Goal: Transaction & Acquisition: Purchase product/service

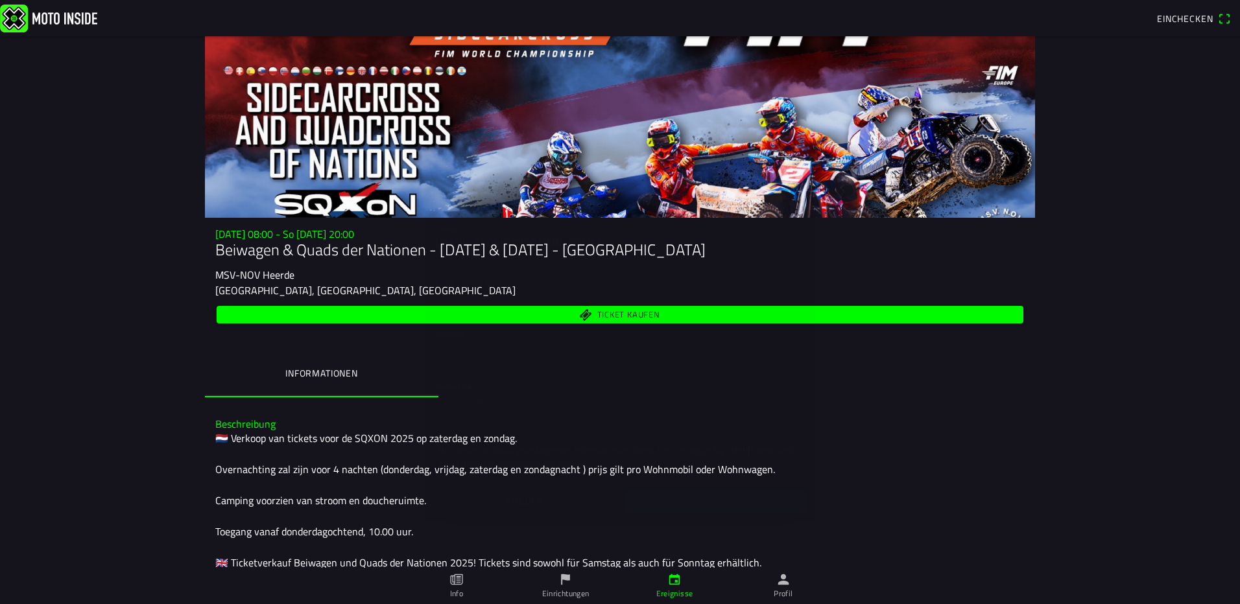
drag, startPoint x: 493, startPoint y: 277, endPoint x: 506, endPoint y: 276, distance: 13.0
click at [495, 283] on input "text" at bounding box center [620, 296] width 368 height 26
type input "[PERSON_NAME][EMAIL_ADDRESS][PERSON_NAME][DOMAIN_NAME]"
type input "[PERSON_NAME]"
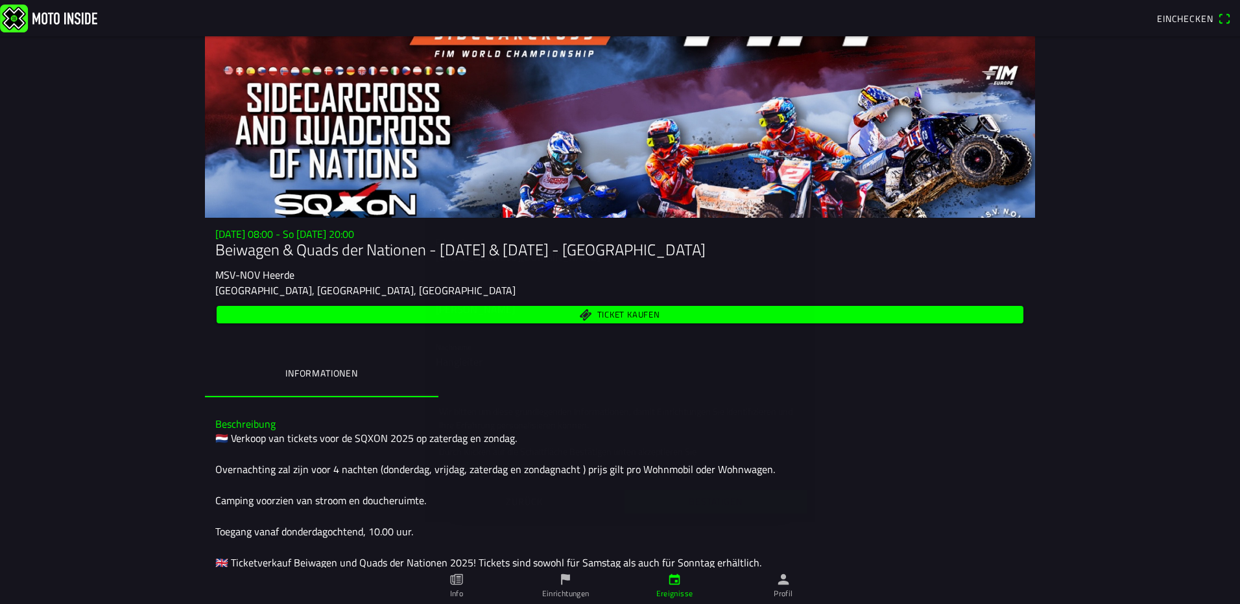
scroll to position [54, 0]
click at [0, 0] on slot "Bestätigen" at bounding box center [0, 0] width 0 height 0
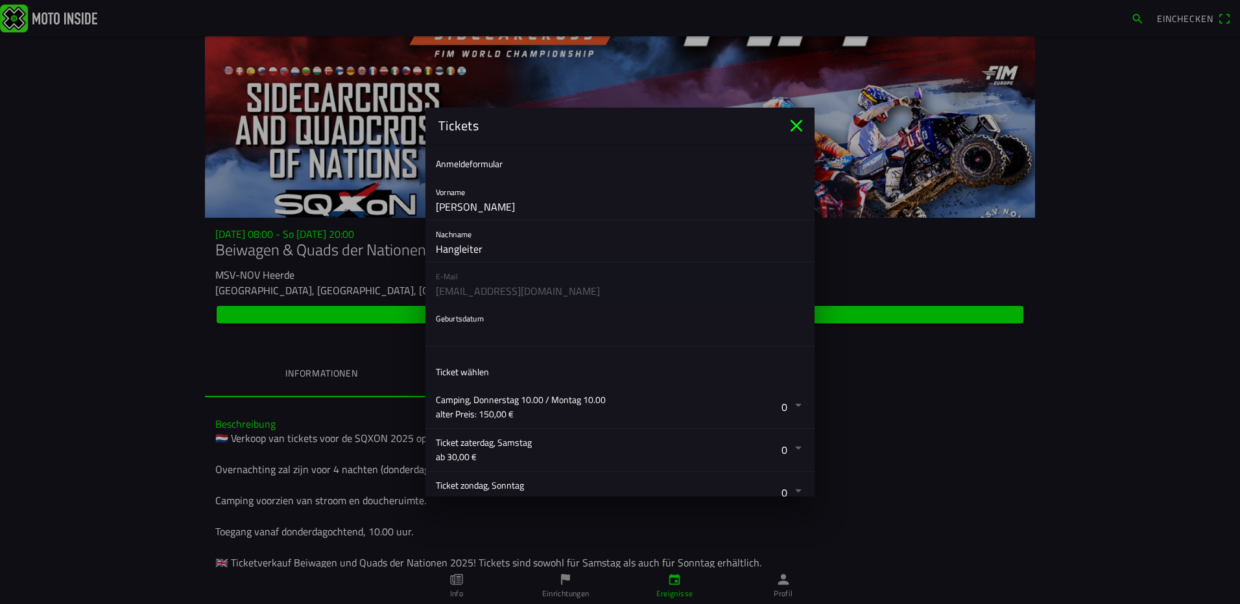
click at [790, 407] on button "button" at bounding box center [625, 407] width 379 height 42
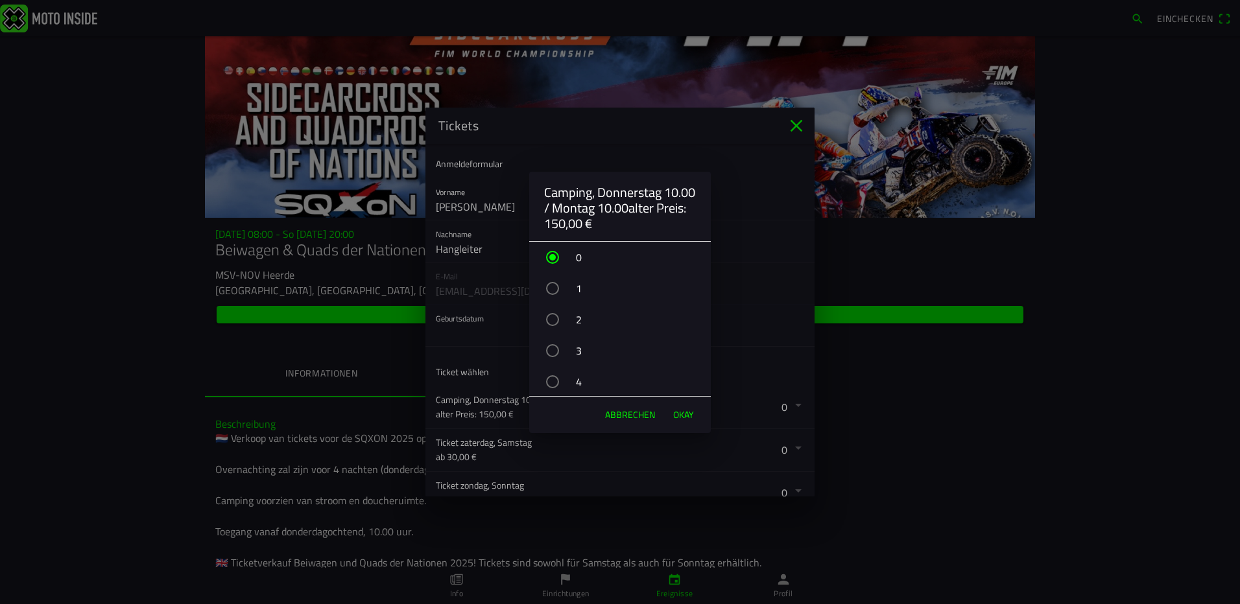
click at [552, 292] on div "button" at bounding box center [552, 288] width 13 height 13
click at [683, 416] on span "OKAY" at bounding box center [683, 414] width 21 height 13
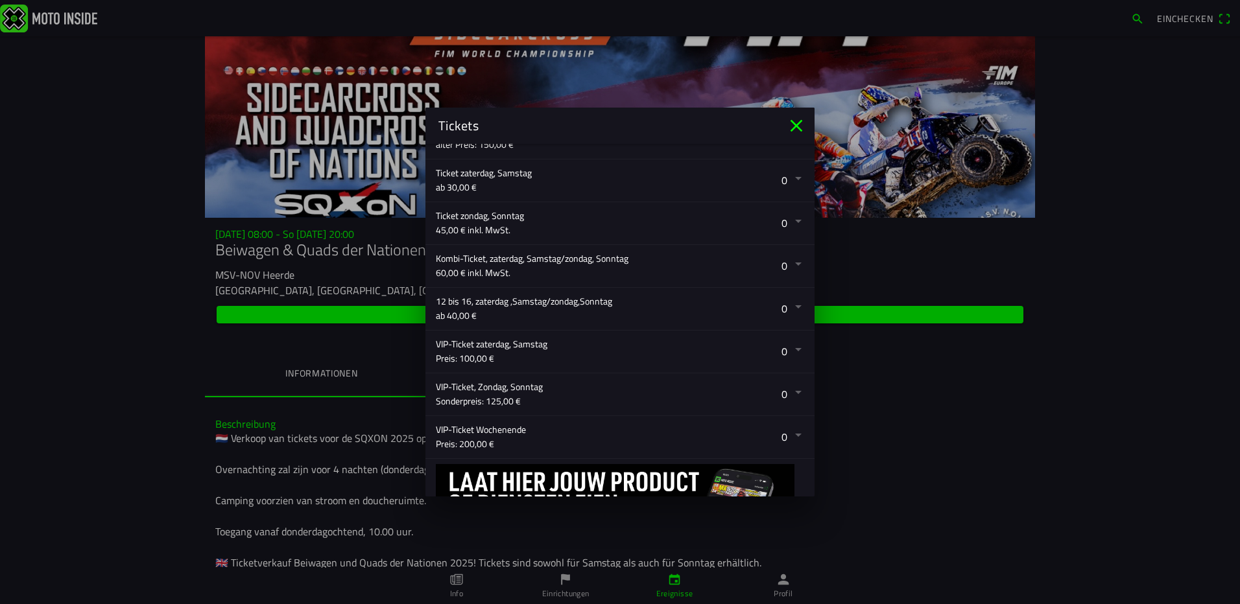
scroll to position [341, 0]
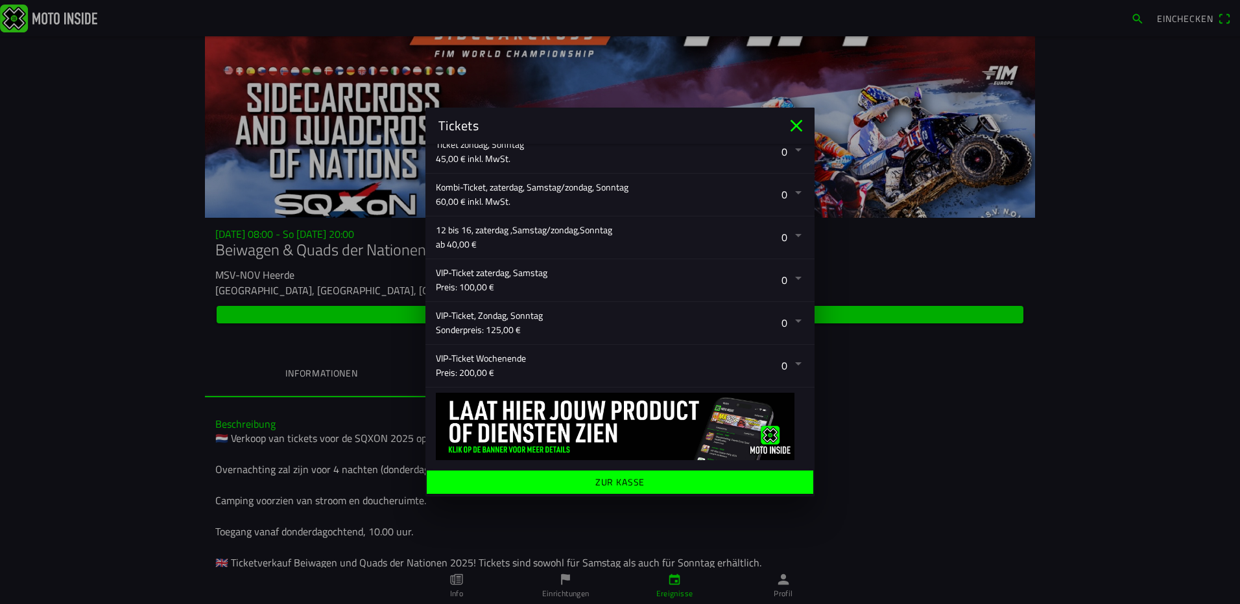
drag, startPoint x: 607, startPoint y: 126, endPoint x: 749, endPoint y: 130, distance: 142.0
click at [749, 130] on div "Tickets" at bounding box center [605, 125] width 335 height 19
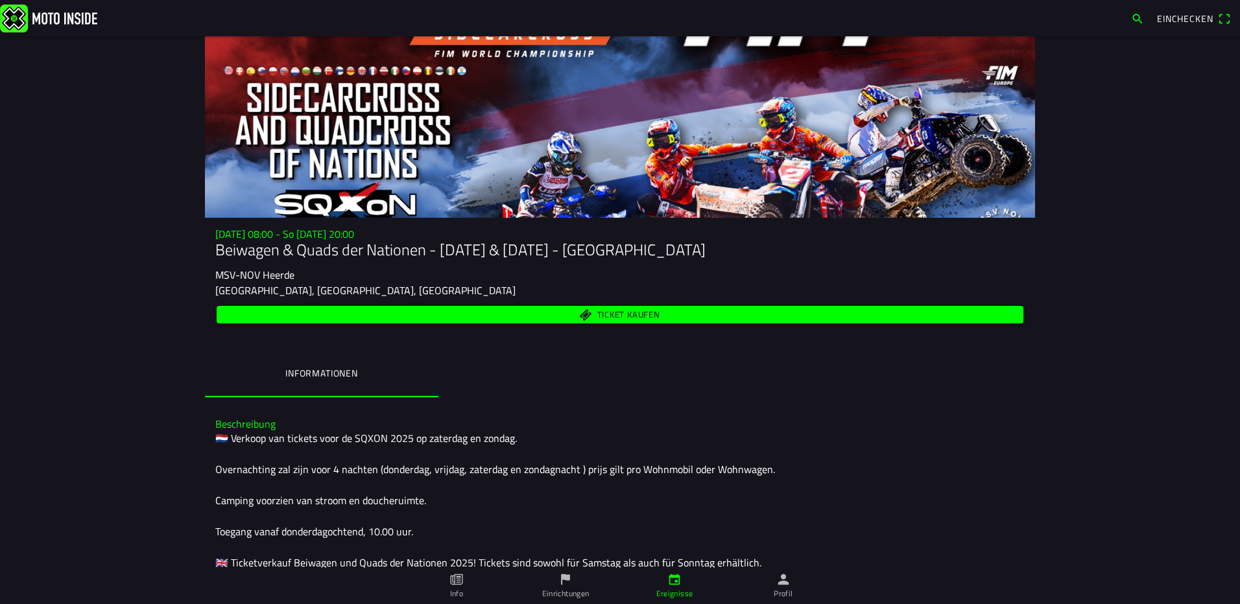
click at [956, 490] on ion-backdrop at bounding box center [620, 302] width 1240 height 604
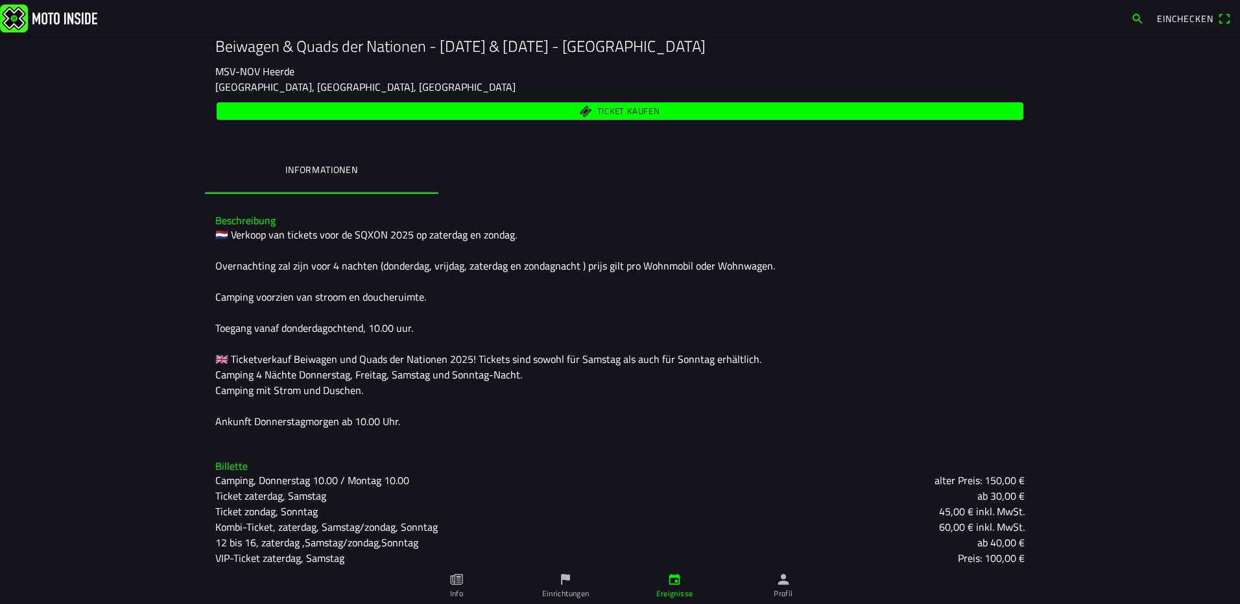
scroll to position [243, 0]
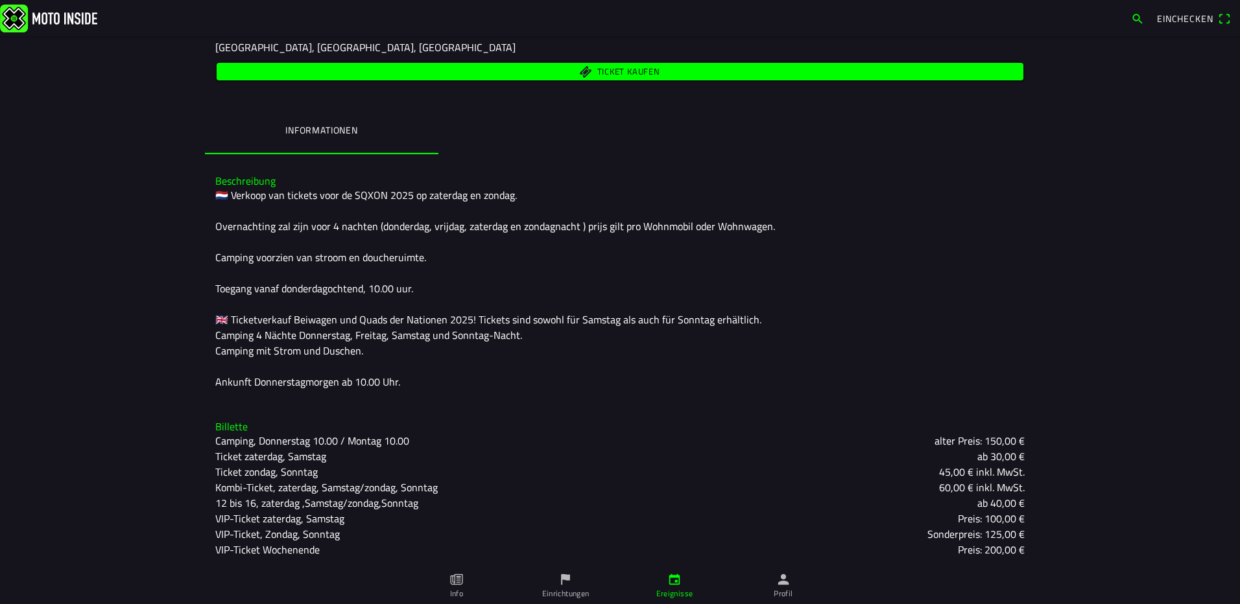
click at [0, 0] on slot "VIP-Ticket, Zondag, Sonntag" at bounding box center [0, 0] width 0 height 0
click at [274, 407] on ion-backdrop at bounding box center [620, 302] width 1240 height 604
click at [451, 580] on icon "Papier" at bounding box center [456, 579] width 14 height 14
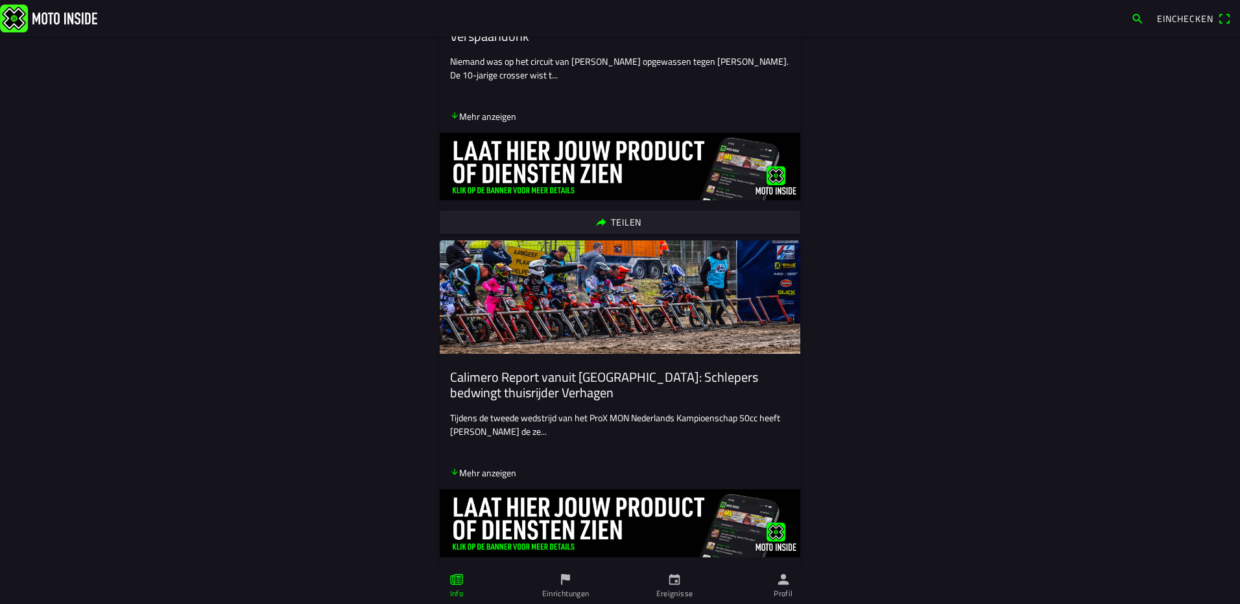
scroll to position [1751, 0]
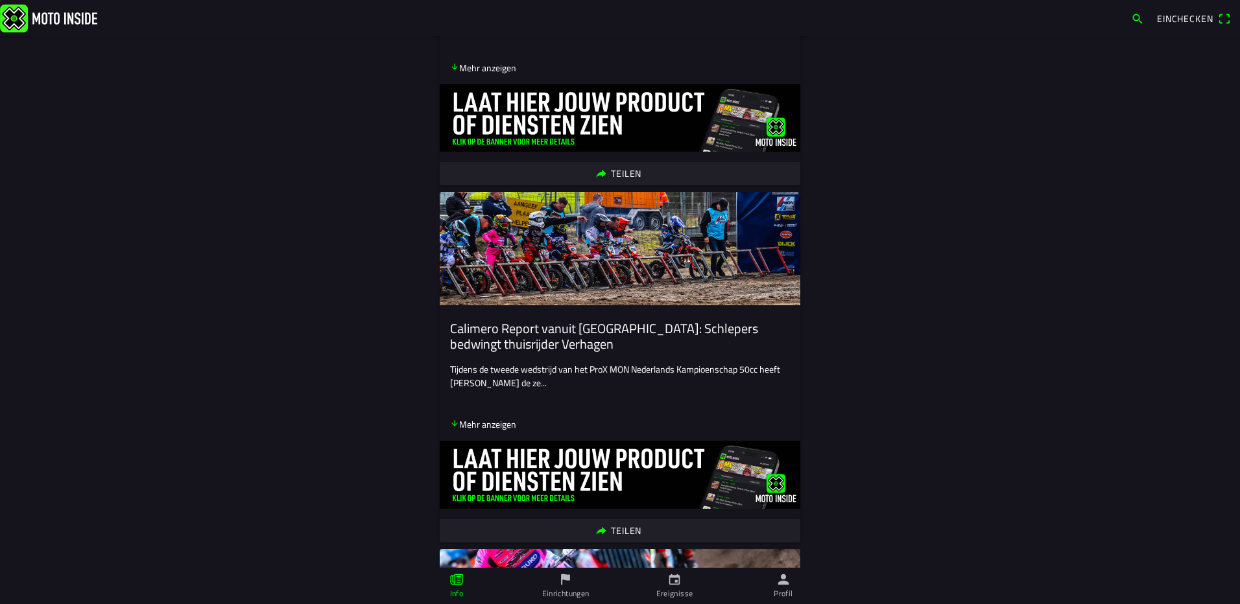
click at [1133, 16] on span "button" at bounding box center [1137, 18] width 13 height 21
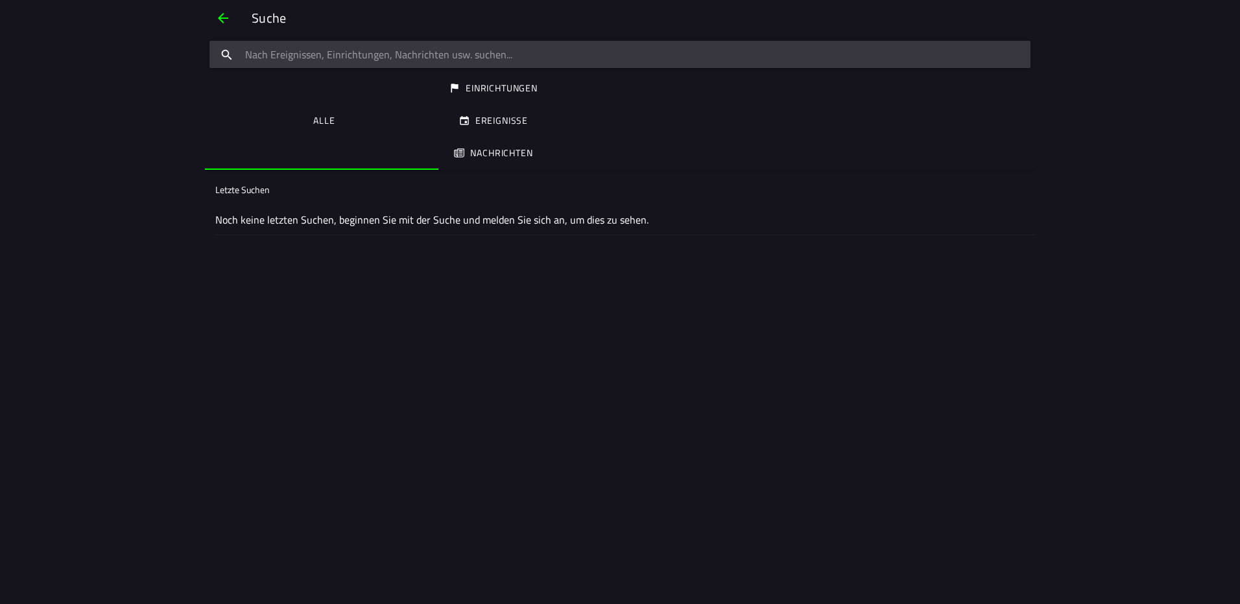
drag, startPoint x: 221, startPoint y: 16, endPoint x: 231, endPoint y: 14, distance: 9.8
click at [222, 16] on span "button" at bounding box center [223, 18] width 16 height 31
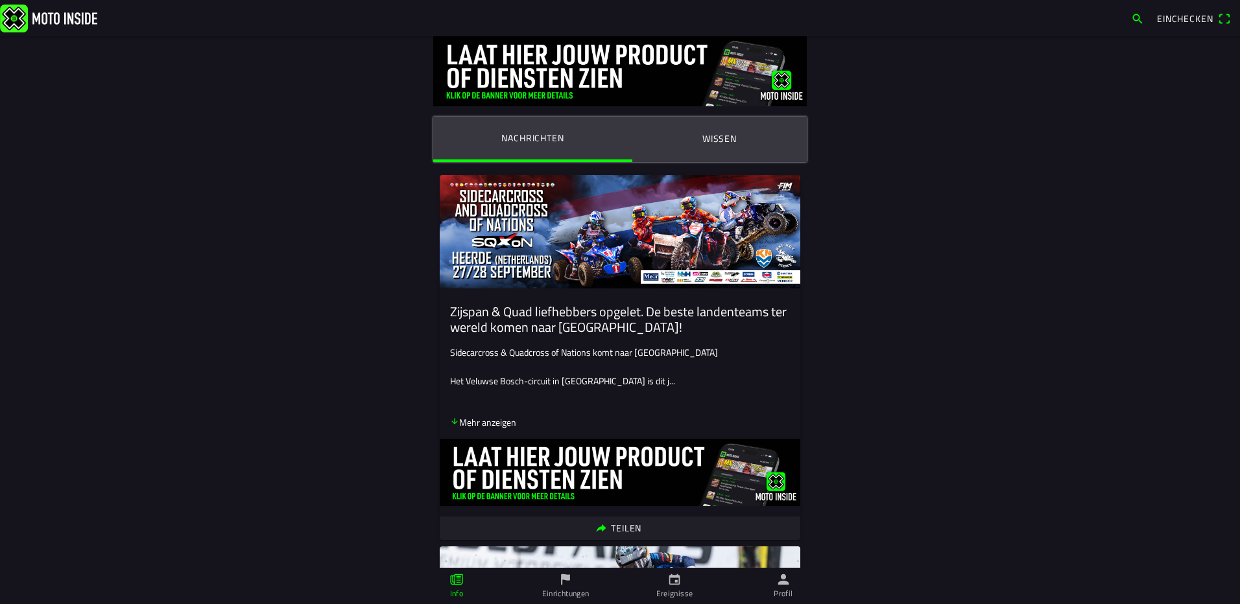
click at [1226, 20] on span "Einchecken" at bounding box center [1194, 18] width 74 height 21
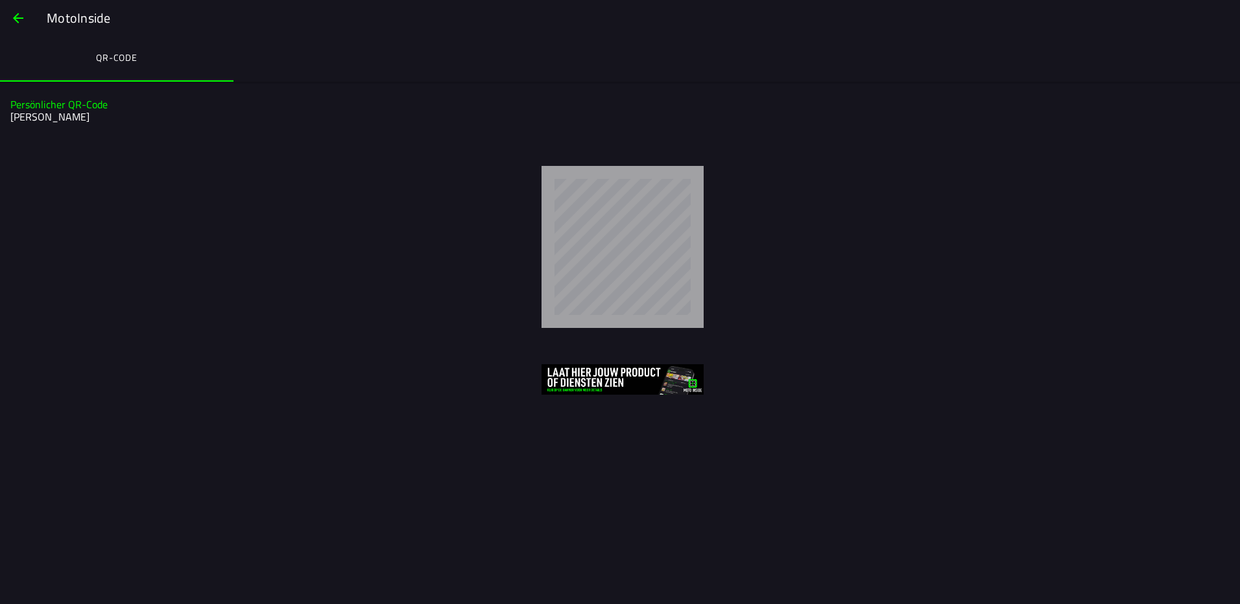
click at [15, 18] on span "button" at bounding box center [18, 18] width 16 height 31
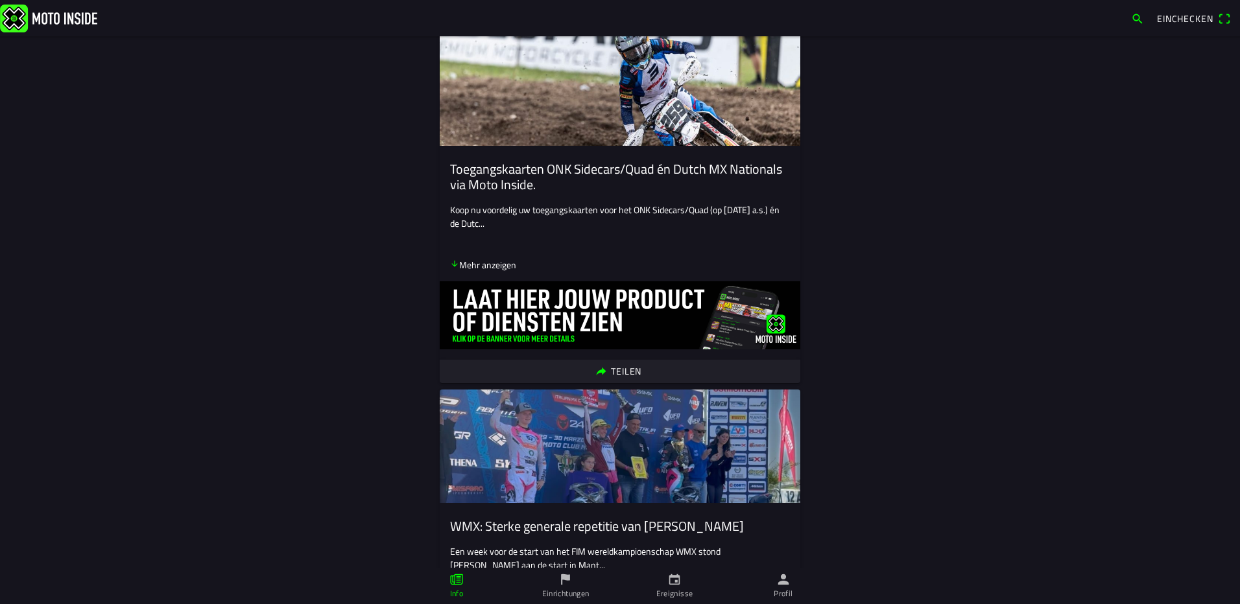
scroll to position [584, 0]
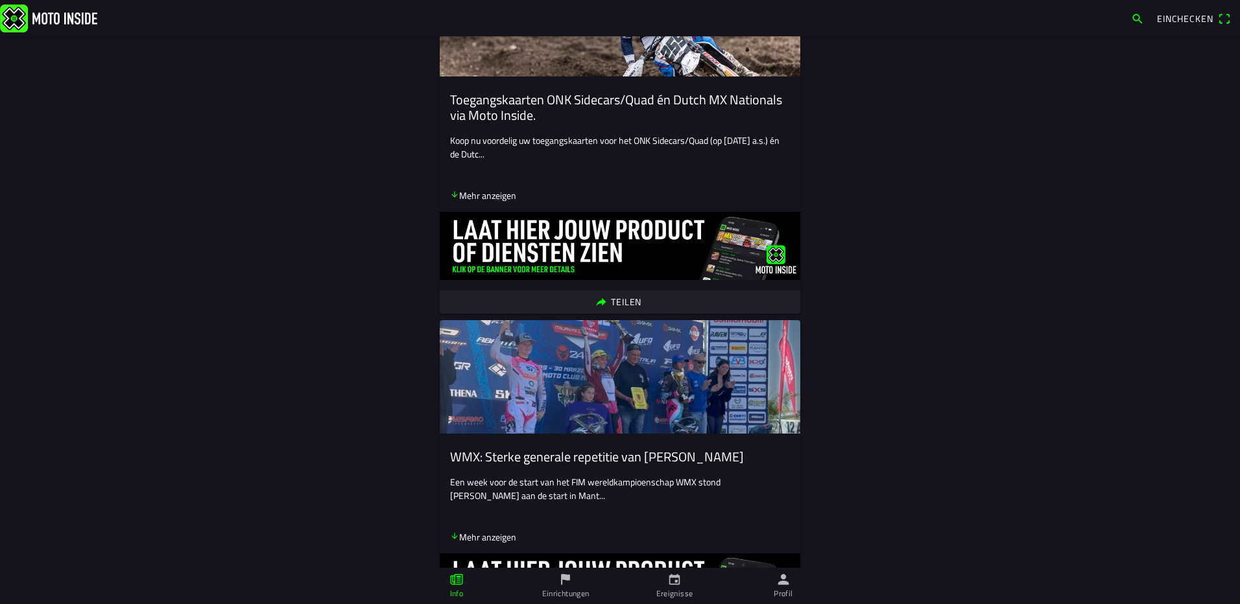
click at [556, 589] on ion-label "Einrichtungen" at bounding box center [565, 594] width 47 height 12
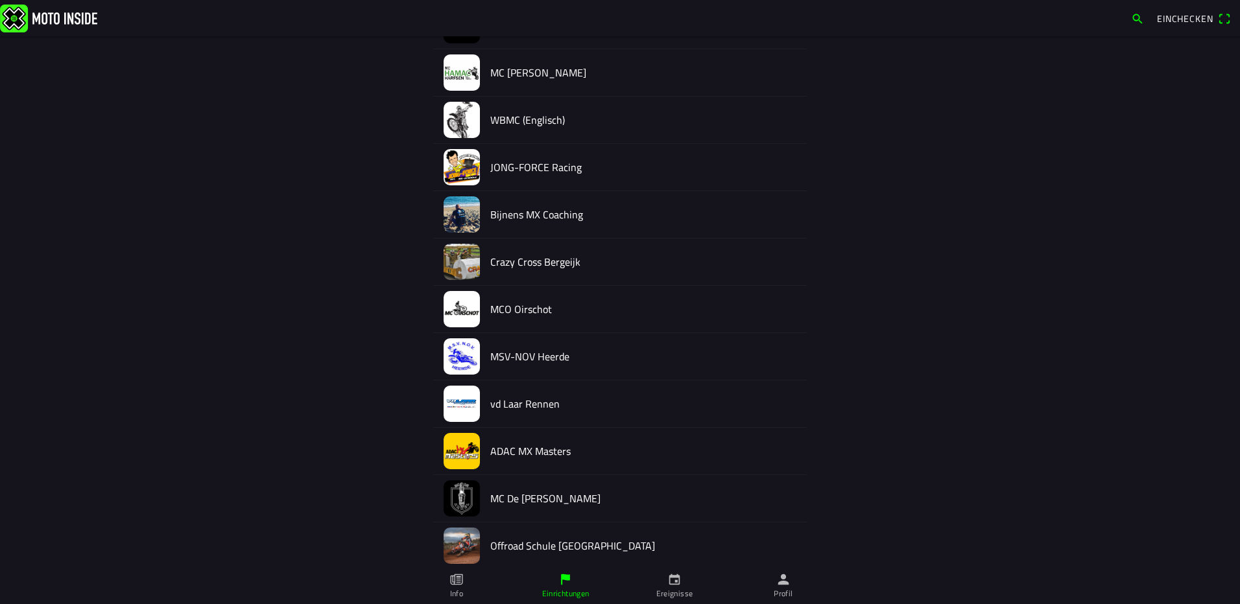
scroll to position [831, 0]
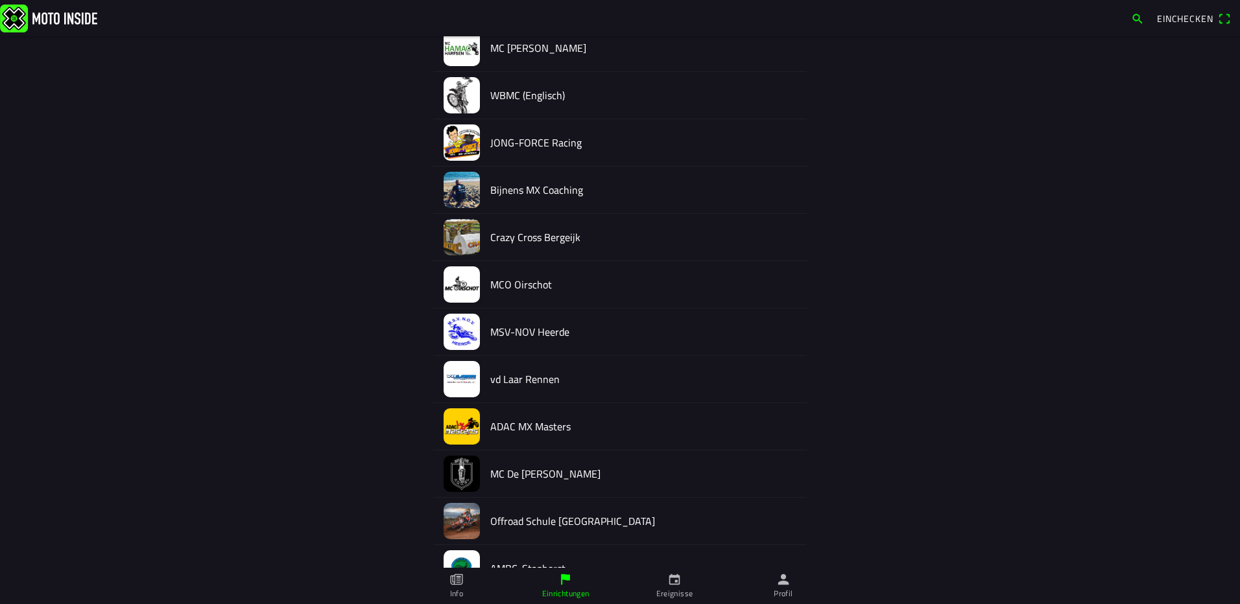
click at [454, 593] on ion-label "Info" at bounding box center [456, 594] width 13 height 12
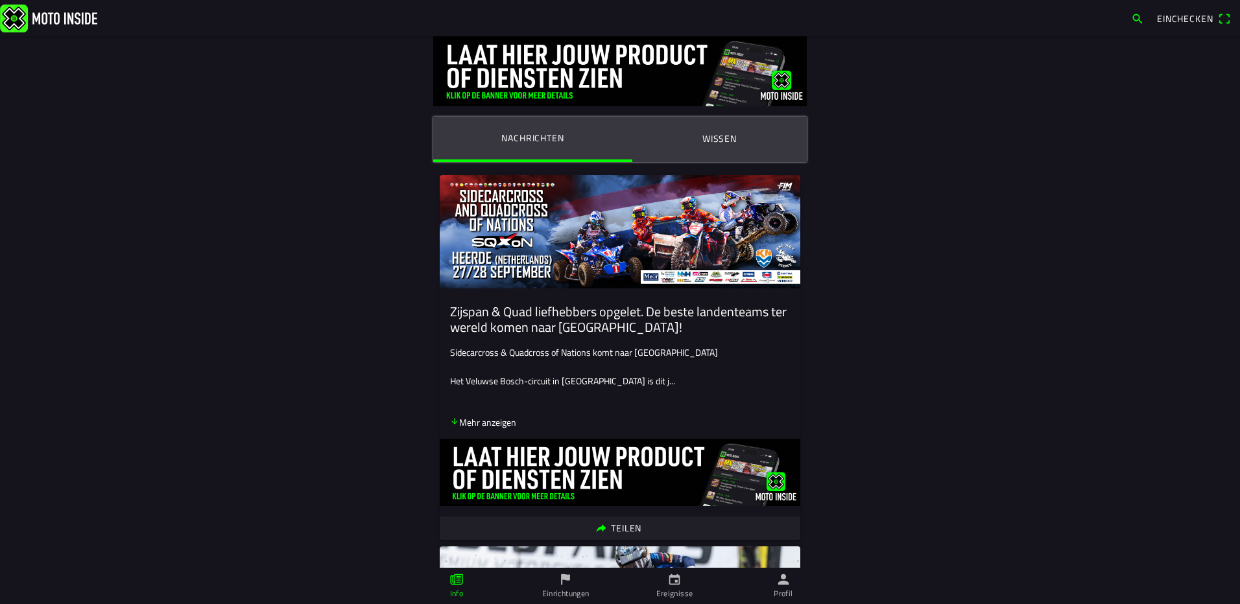
click at [722, 137] on ion-label "Wissen" at bounding box center [719, 139] width 34 height 14
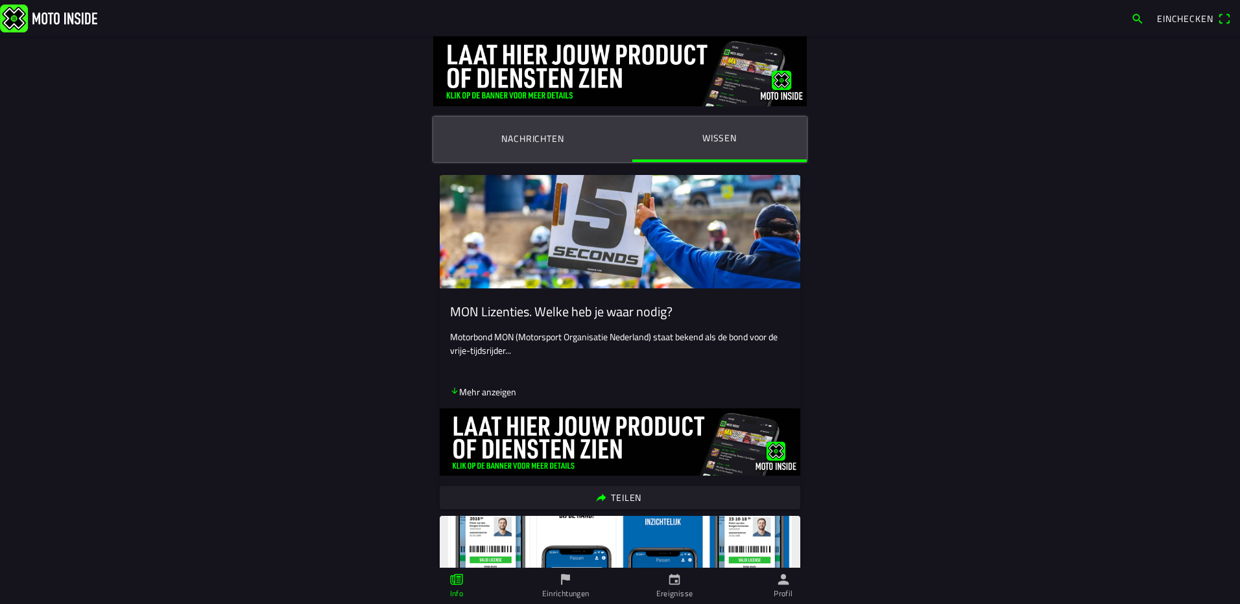
click at [780, 79] on img at bounding box center [619, 71] width 373 height 70
click at [493, 92] on img at bounding box center [619, 71] width 373 height 70
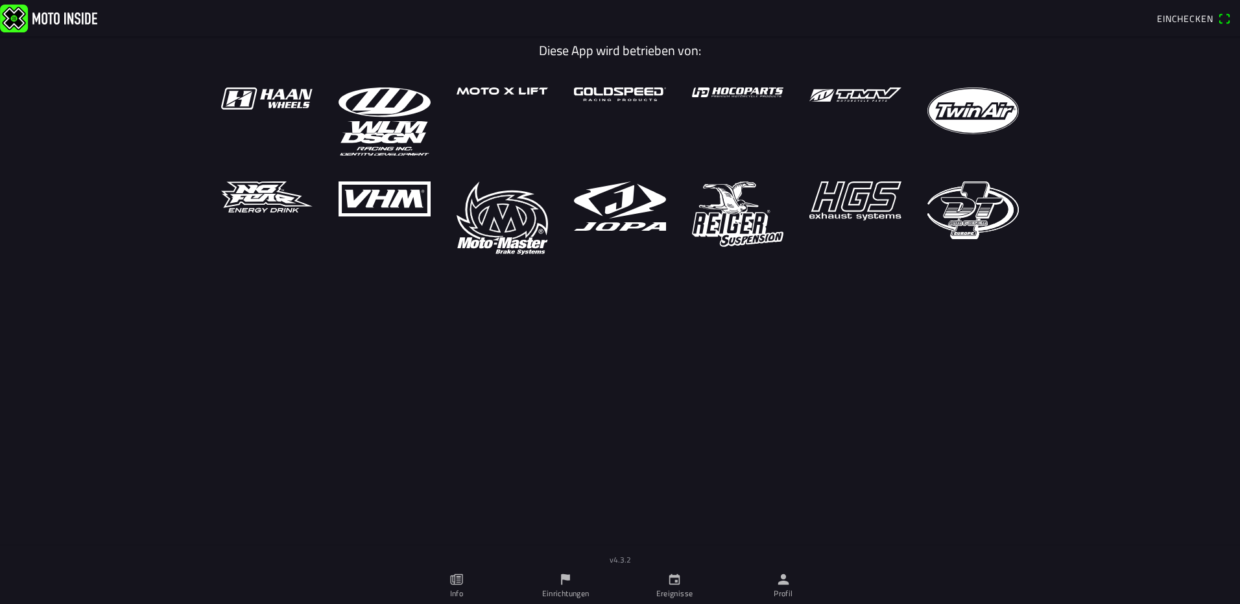
click at [51, 14] on img at bounding box center [48, 18] width 97 height 28
click at [12, 21] on img at bounding box center [48, 18] width 97 height 28
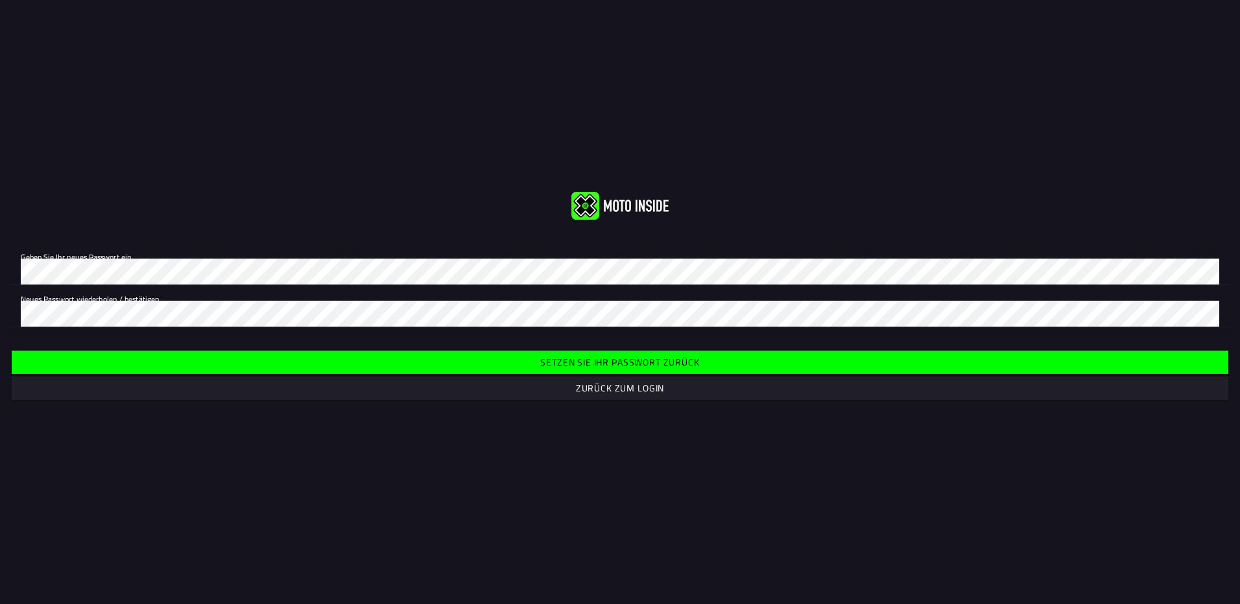
click at [0, 0] on slot "Zurück zum Login" at bounding box center [0, 0] width 0 height 0
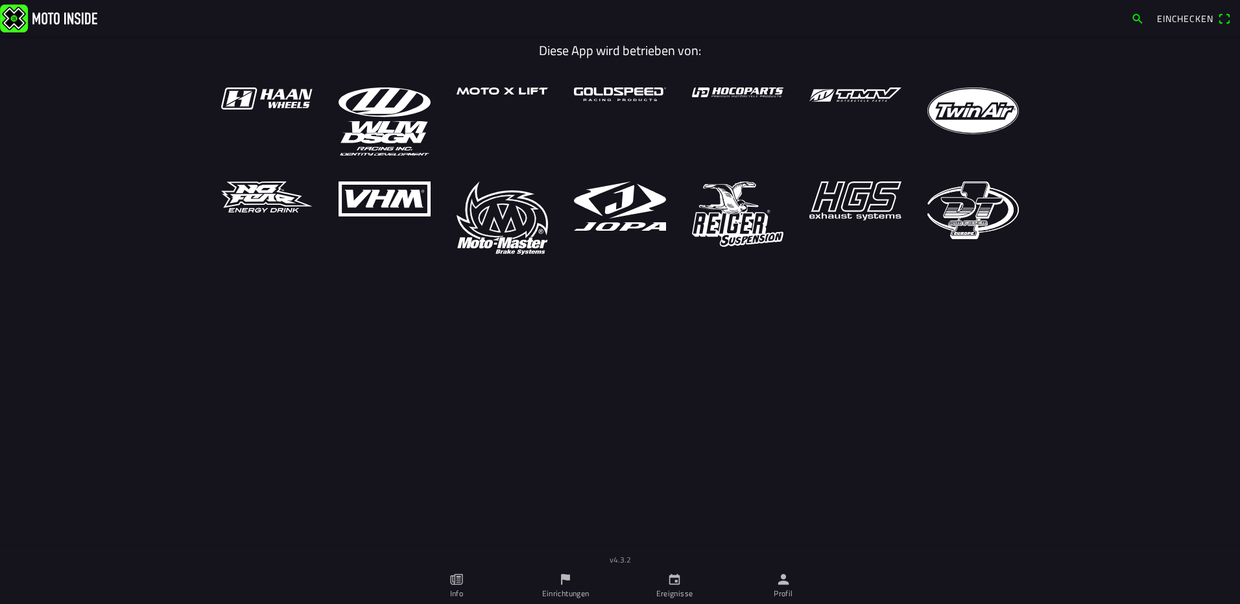
click at [1188, 14] on span "Einchecken" at bounding box center [1185, 19] width 56 height 14
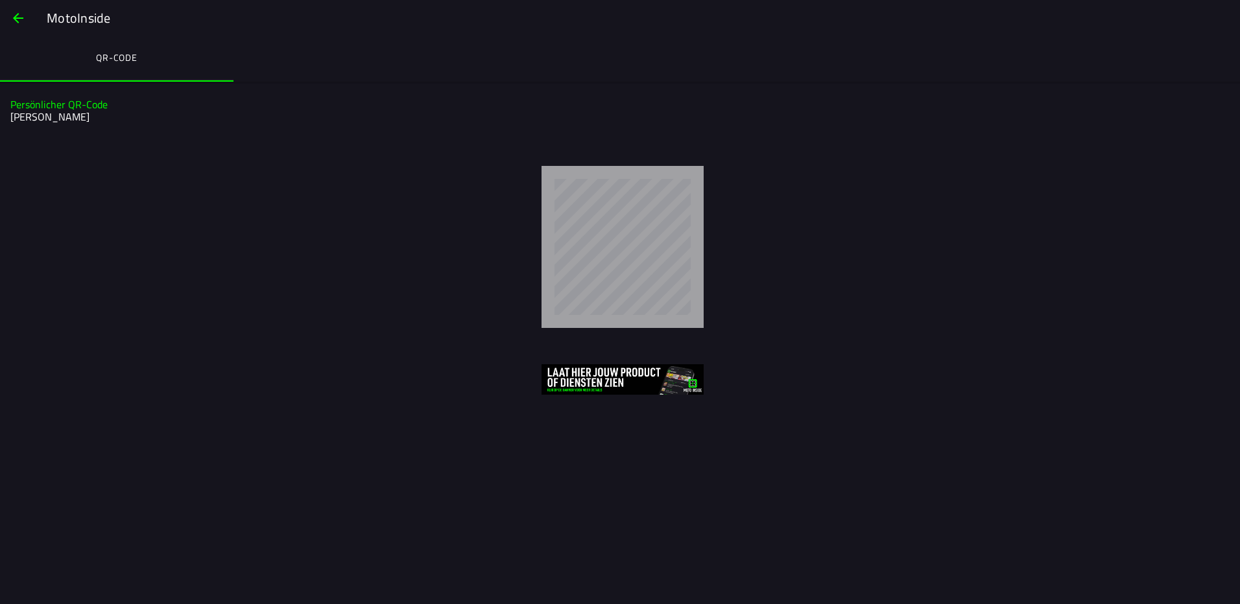
drag, startPoint x: 12, startPoint y: 19, endPoint x: 27, endPoint y: 15, distance: 15.0
click at [14, 18] on span "button" at bounding box center [18, 18] width 16 height 31
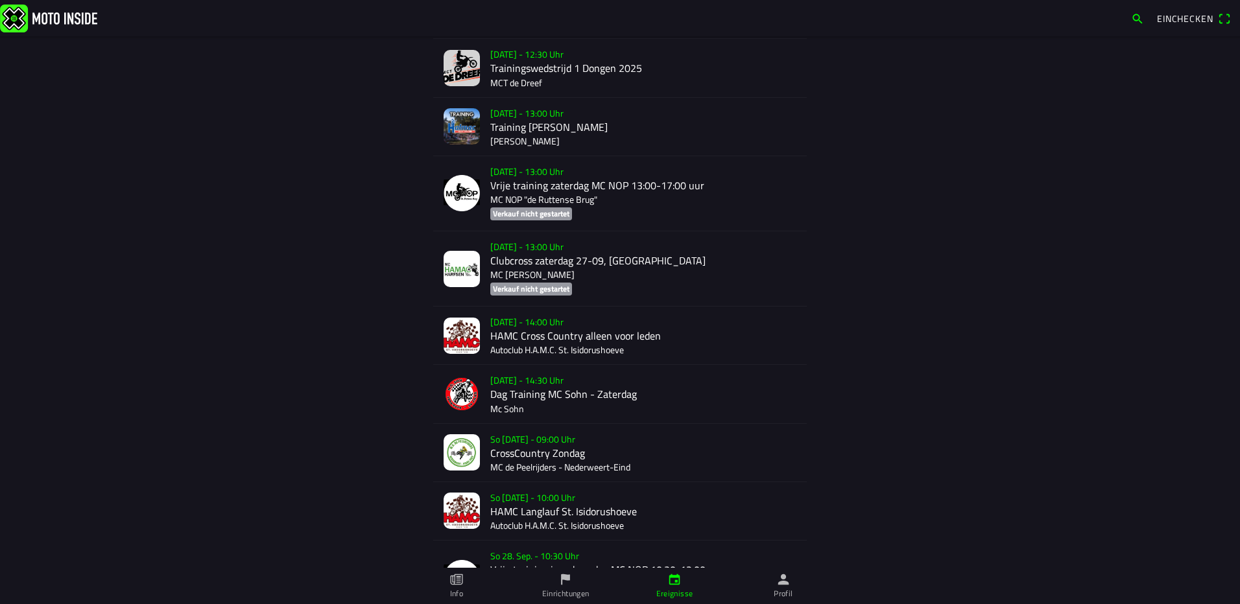
scroll to position [1884, 0]
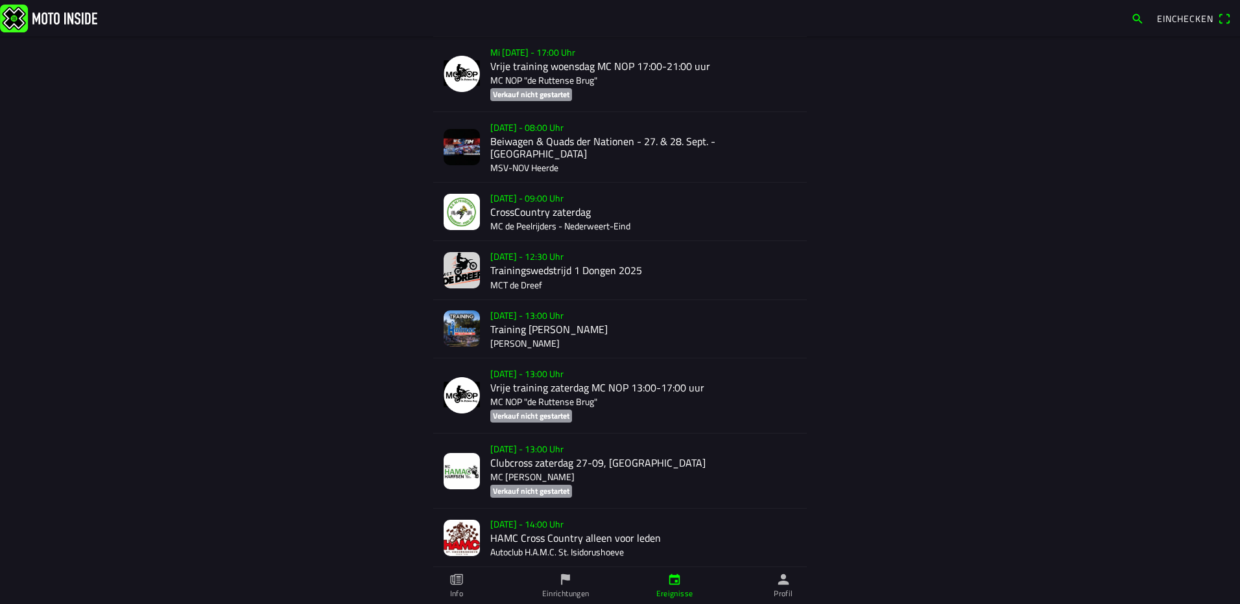
scroll to position [1625, 0]
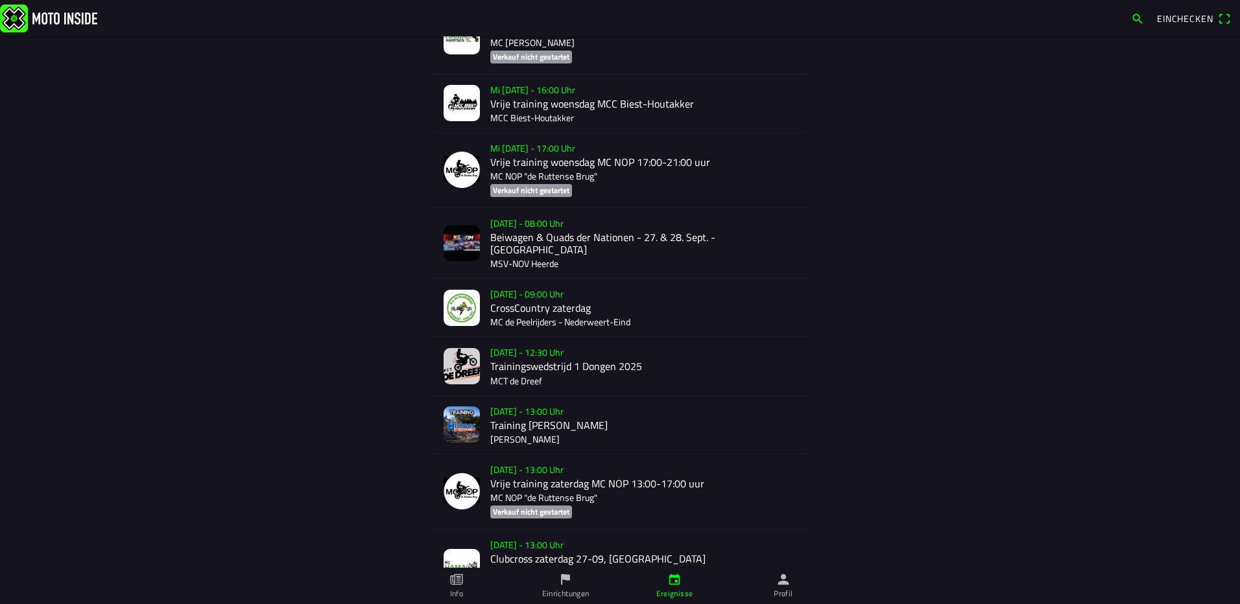
click at [531, 238] on div "Sa 27 Sep. - 08:00 Uhr Beiwagen & Quads der Nationen - 27. & 28. Sept. - Heerde…" at bounding box center [643, 243] width 306 height 70
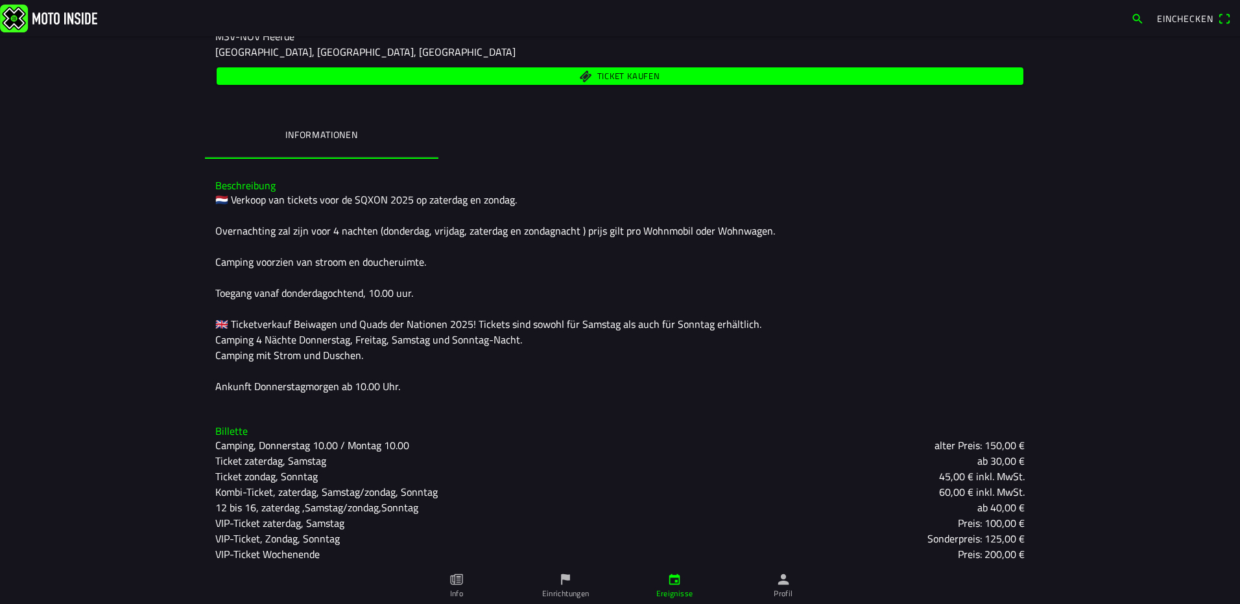
scroll to position [243, 0]
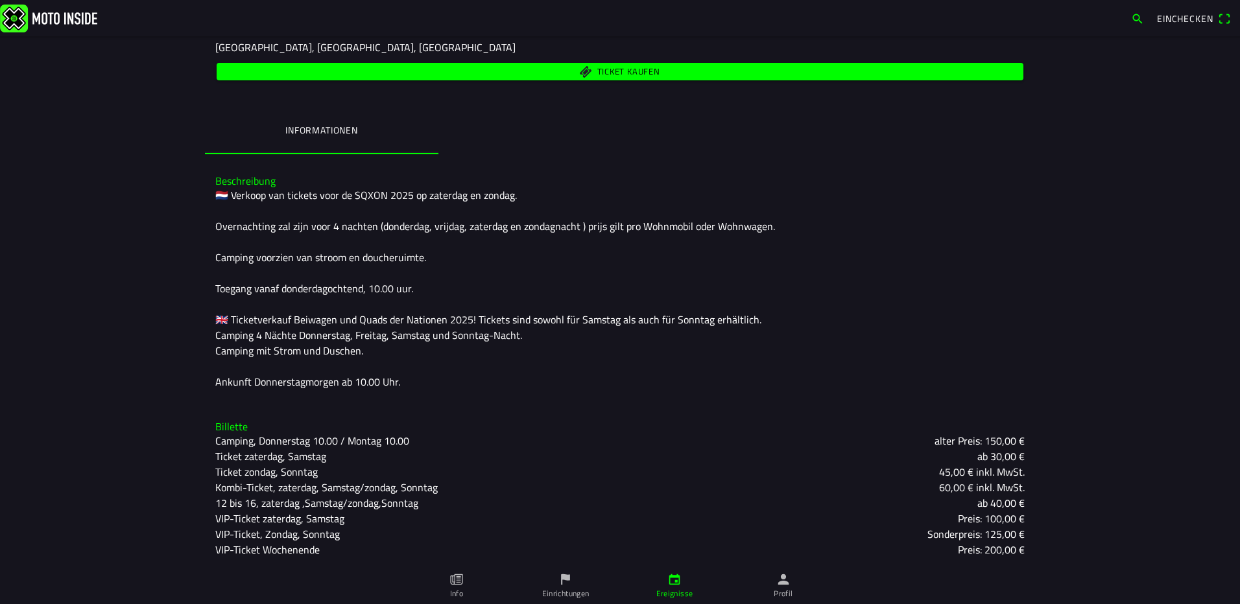
click at [643, 74] on span "Ticket kaufen" at bounding box center [628, 71] width 63 height 8
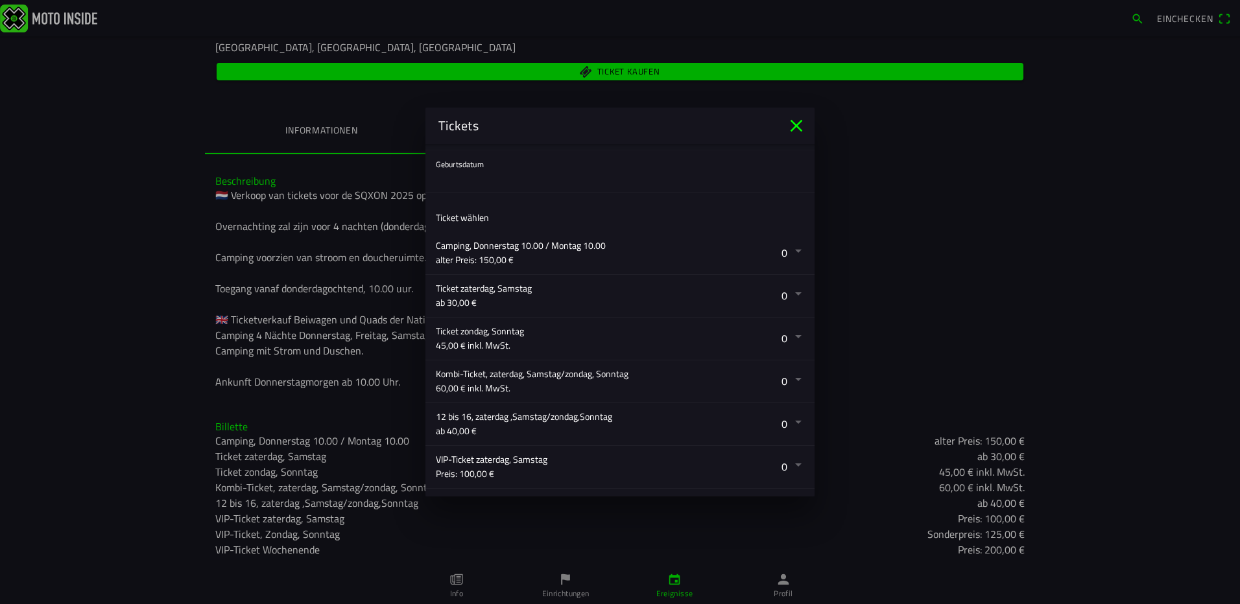
scroll to position [195, 0]
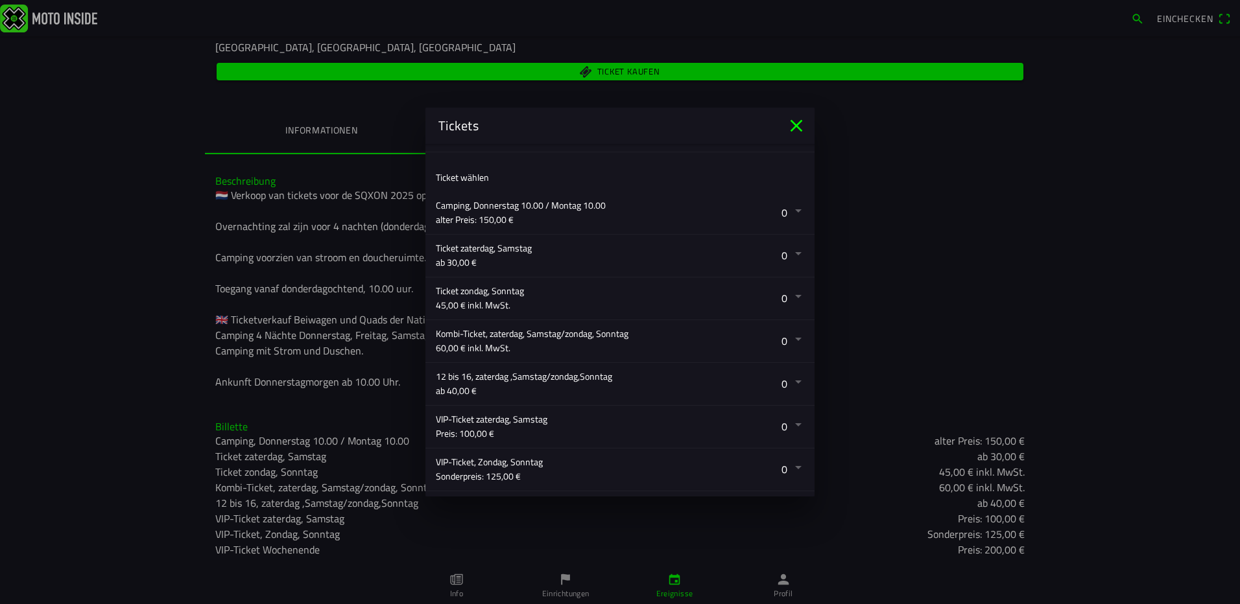
click at [790, 211] on button "button" at bounding box center [625, 213] width 379 height 42
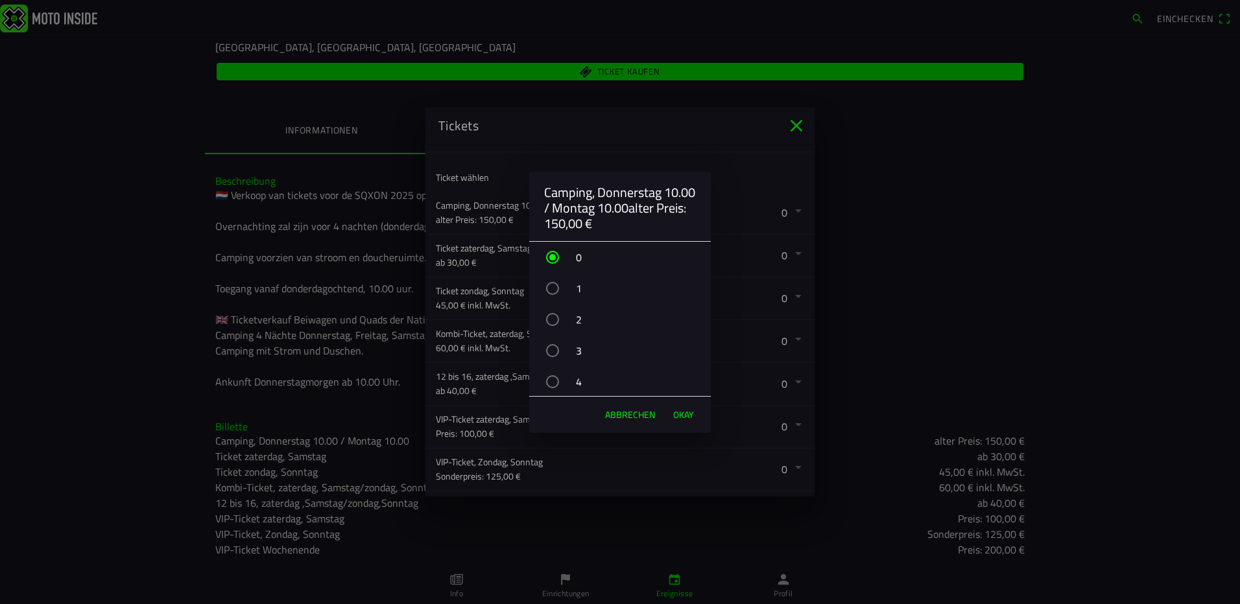
click at [550, 287] on div "button" at bounding box center [552, 288] width 13 height 13
click at [681, 413] on span "OKAY" at bounding box center [683, 414] width 21 height 13
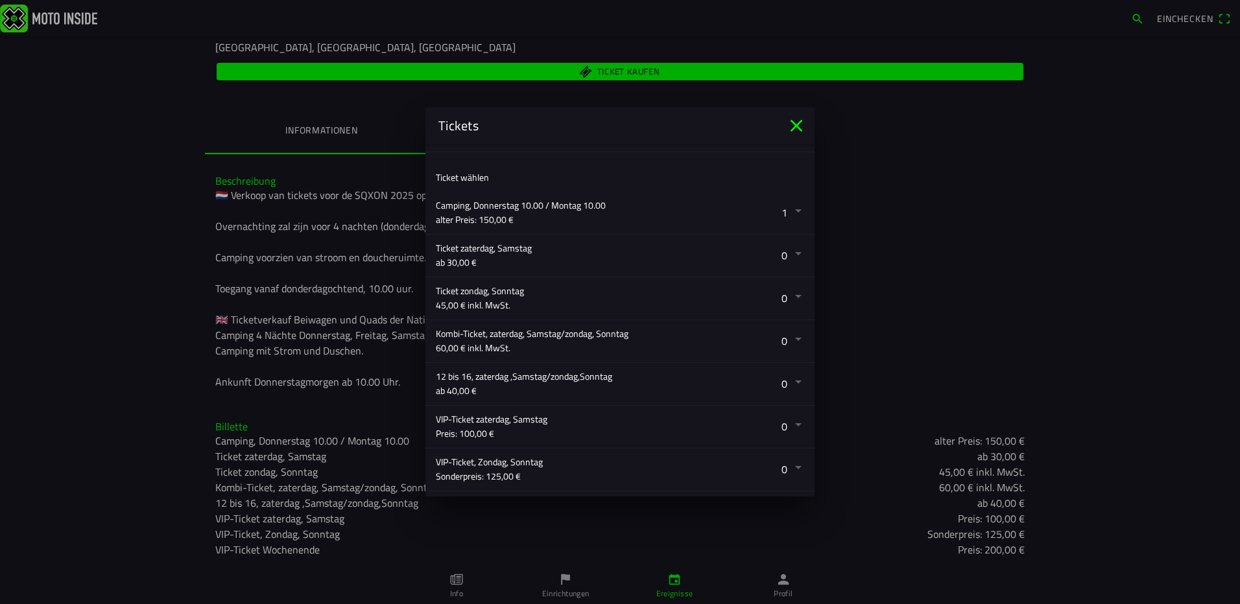
click at [789, 339] on button "button" at bounding box center [625, 341] width 379 height 42
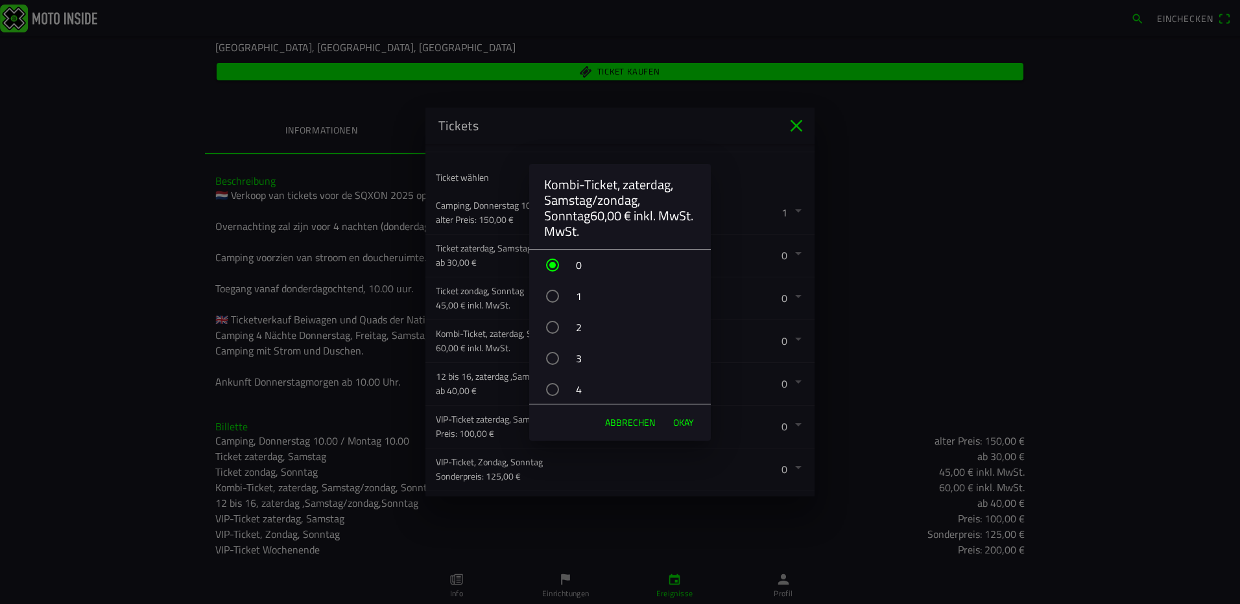
click at [569, 358] on div "3" at bounding box center [626, 358] width 169 height 32
click at [683, 420] on span "OKAY" at bounding box center [683, 422] width 21 height 13
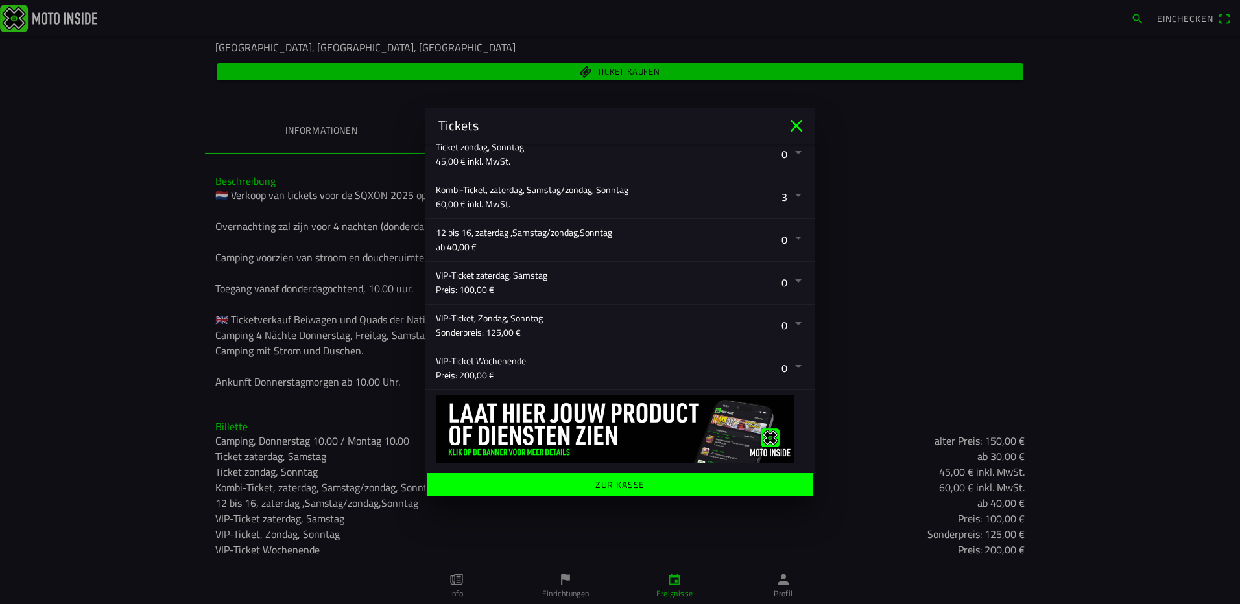
scroll to position [341, 0]
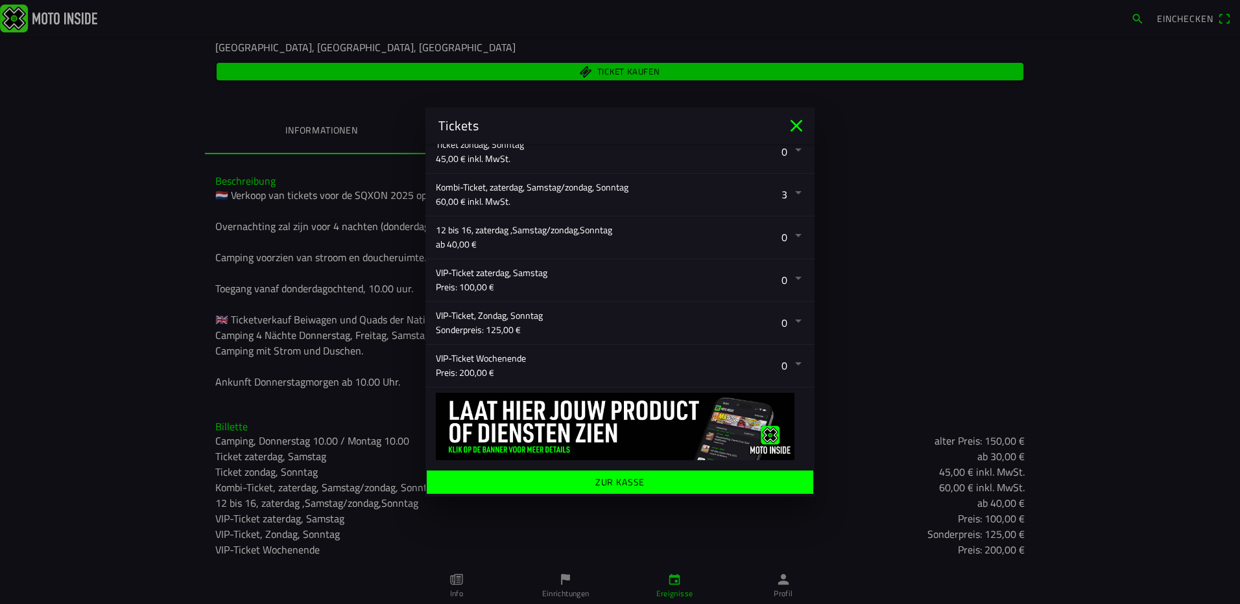
click at [621, 483] on ion-label "Zur Kasse" at bounding box center [620, 482] width 50 height 9
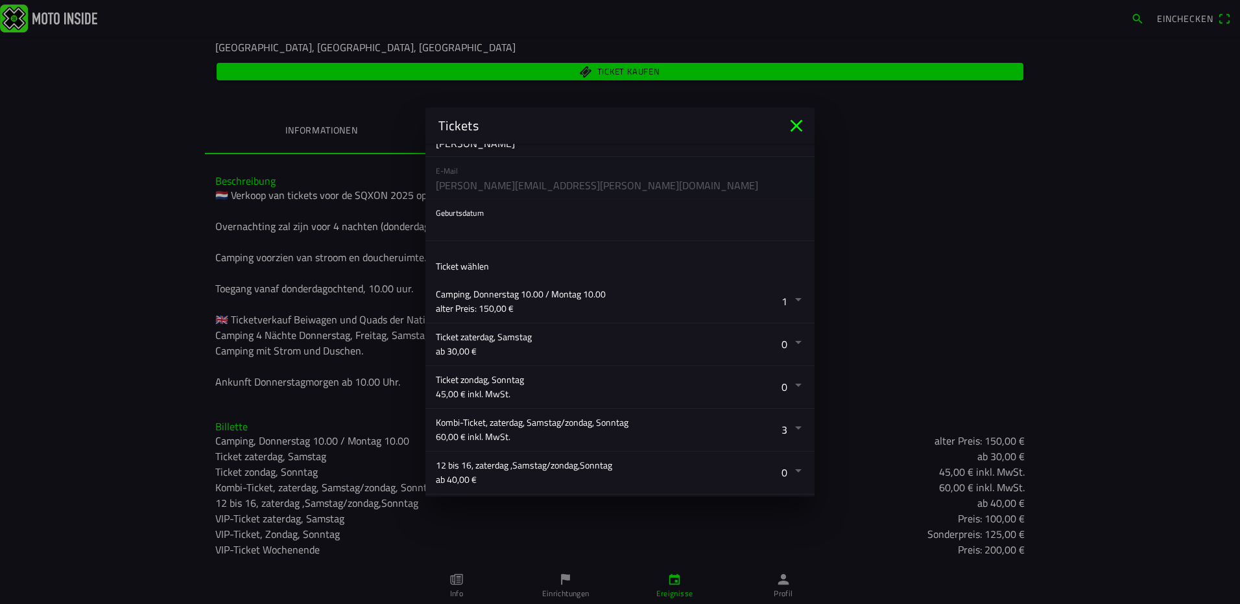
scroll to position [0, 0]
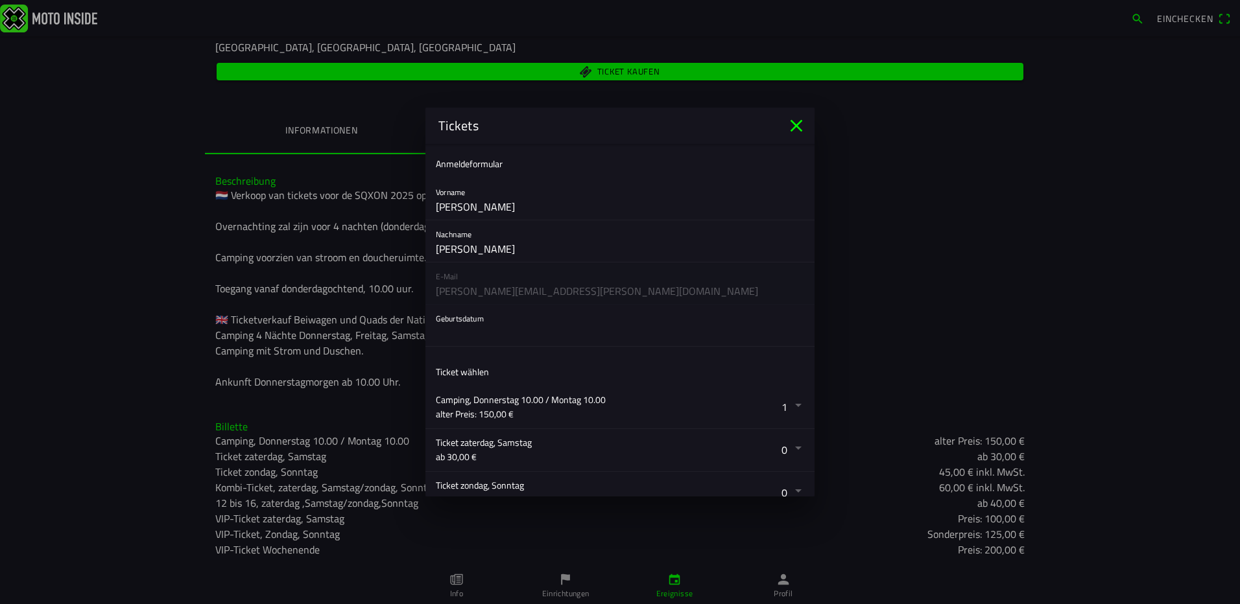
click at [496, 338] on button "button" at bounding box center [625, 325] width 379 height 41
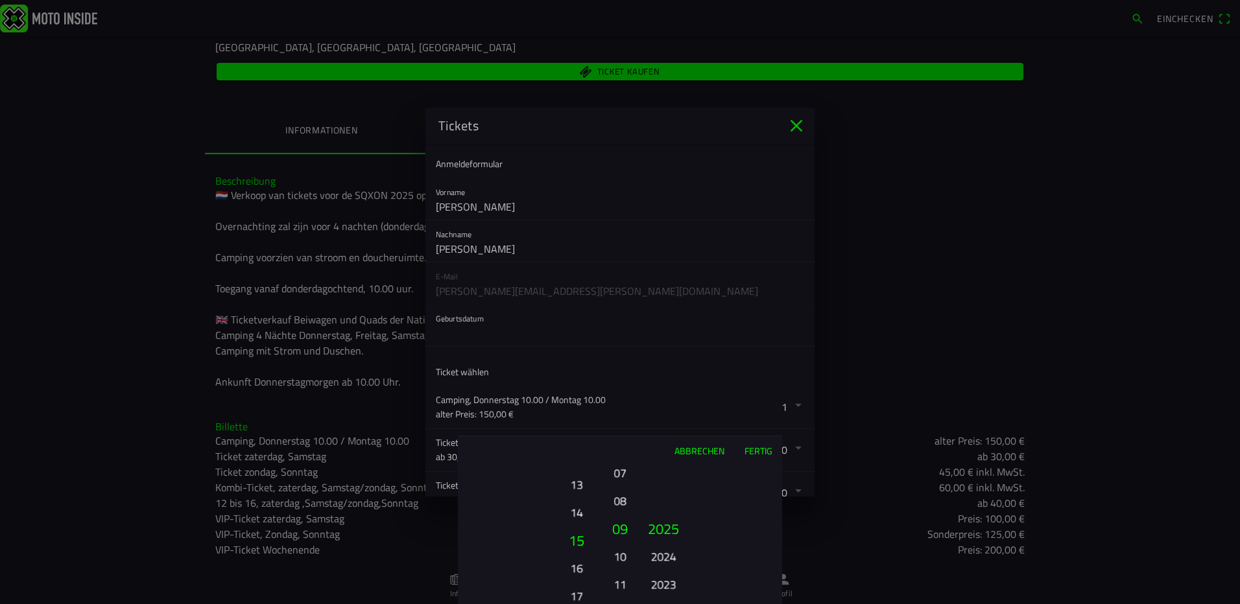
drag, startPoint x: 577, startPoint y: 527, endPoint x: 578, endPoint y: 572, distance: 44.8
click at [580, 574] on button "16" at bounding box center [576, 568] width 36 height 23
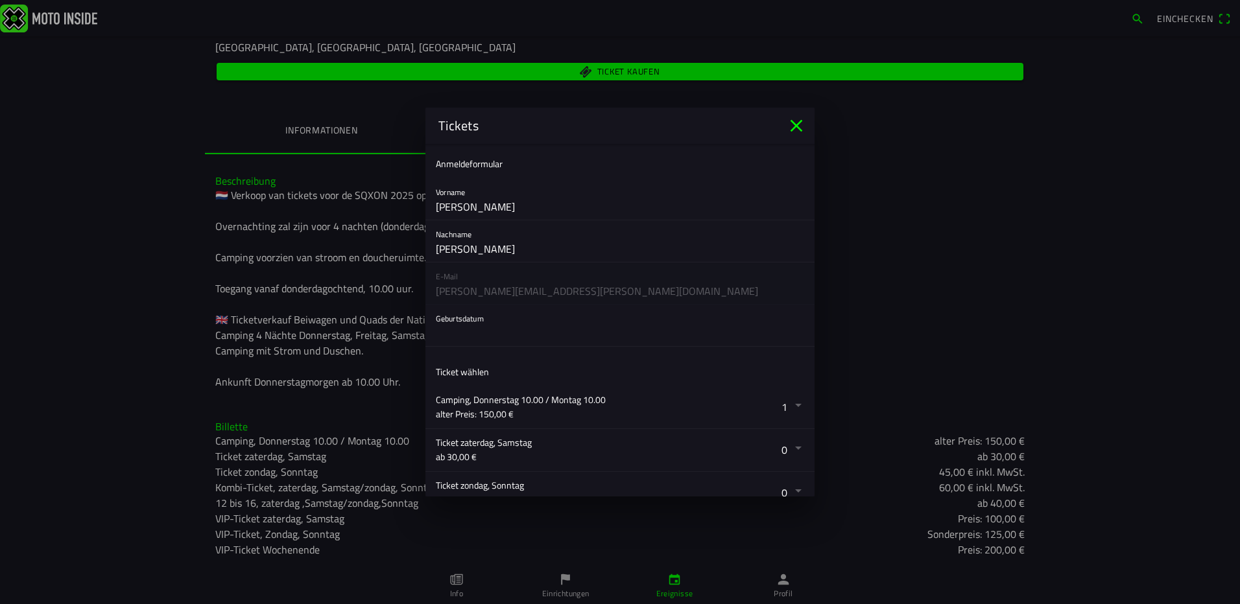
click at [515, 340] on ion-backdrop at bounding box center [620, 302] width 1240 height 604
click at [475, 338] on button "button" at bounding box center [625, 325] width 379 height 41
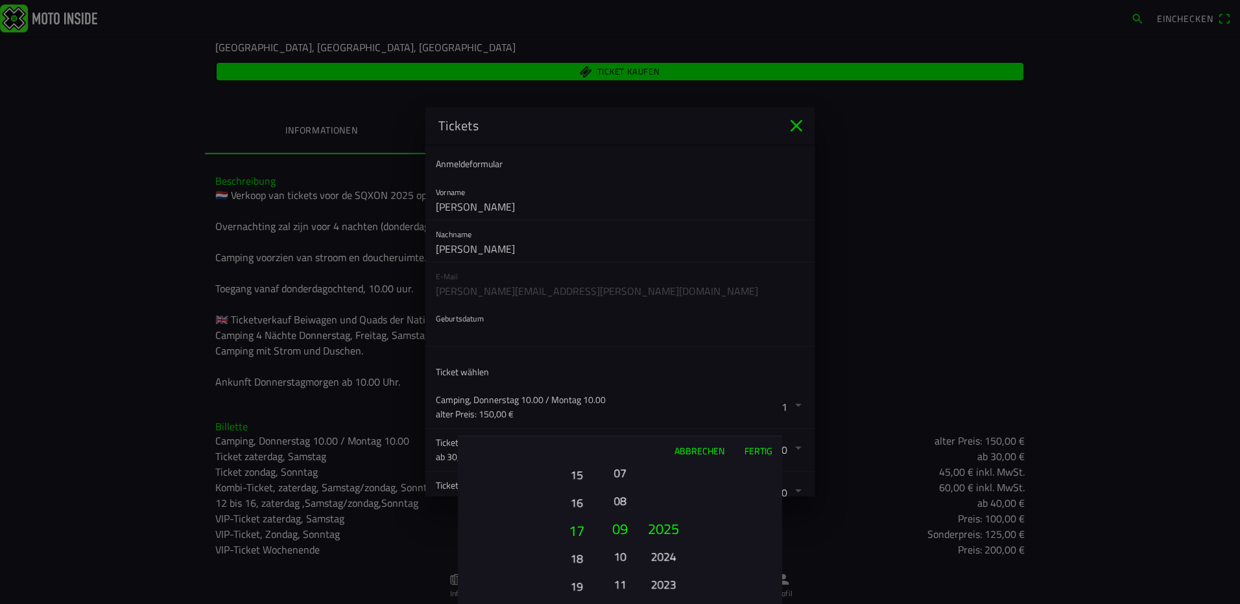
drag, startPoint x: 583, startPoint y: 495, endPoint x: 591, endPoint y: 560, distance: 65.4
click at [591, 514] on button "16" at bounding box center [576, 502] width 36 height 23
drag, startPoint x: 582, startPoint y: 540, endPoint x: 584, endPoint y: 547, distance: 6.6
click at [584, 547] on ion-picker-column "01 02 03 04 05 06 07 08 09 10 11 12 13 14 15 16 17 18 19 20 21 22 23 24 25 26 2…" at bounding box center [531, 534] width 146 height 139
drag, startPoint x: 584, startPoint y: 523, endPoint x: 574, endPoint y: 491, distance: 32.6
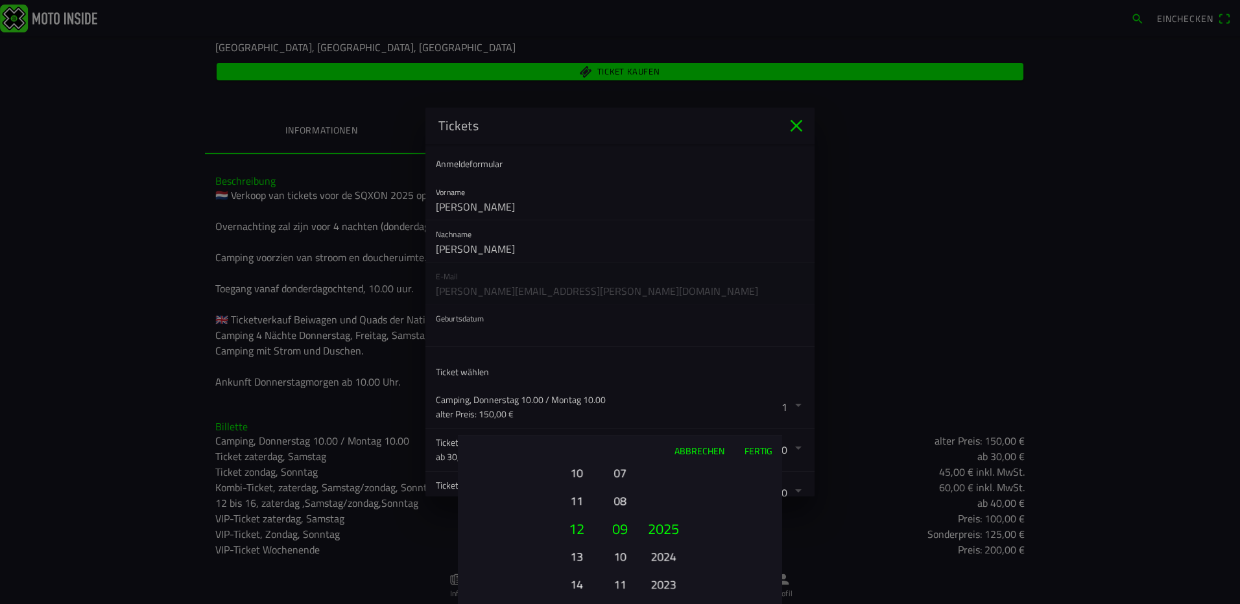
click at [583, 523] on button "12" at bounding box center [576, 529] width 44 height 28
click at [574, 521] on button "11" at bounding box center [576, 510] width 36 height 23
drag, startPoint x: 580, startPoint y: 504, endPoint x: 580, endPoint y: 530, distance: 26.6
click at [582, 541] on ion-picker-column "01 02 03 04 05 06 07 08 09 10 11 12 13 14 15 16 17 18 19 20 21 22 23 24 25 26 2…" at bounding box center [531, 534] width 146 height 139
drag, startPoint x: 578, startPoint y: 507, endPoint x: 578, endPoint y: 529, distance: 22.0
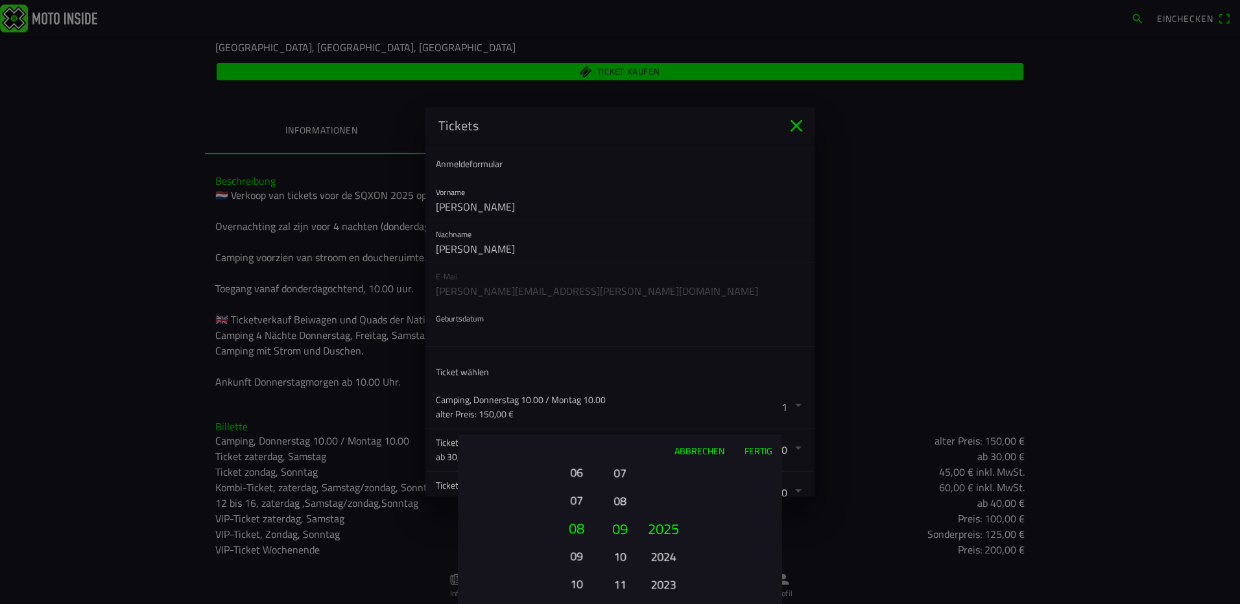
click at [582, 552] on button "09" at bounding box center [576, 556] width 36 height 23
drag, startPoint x: 574, startPoint y: 522, endPoint x: 576, endPoint y: 515, distance: 6.8
click at [576, 534] on button "07" at bounding box center [576, 520] width 44 height 28
drag, startPoint x: 577, startPoint y: 518, endPoint x: 580, endPoint y: 538, distance: 20.4
click at [580, 512] on button "05" at bounding box center [576, 501] width 36 height 23
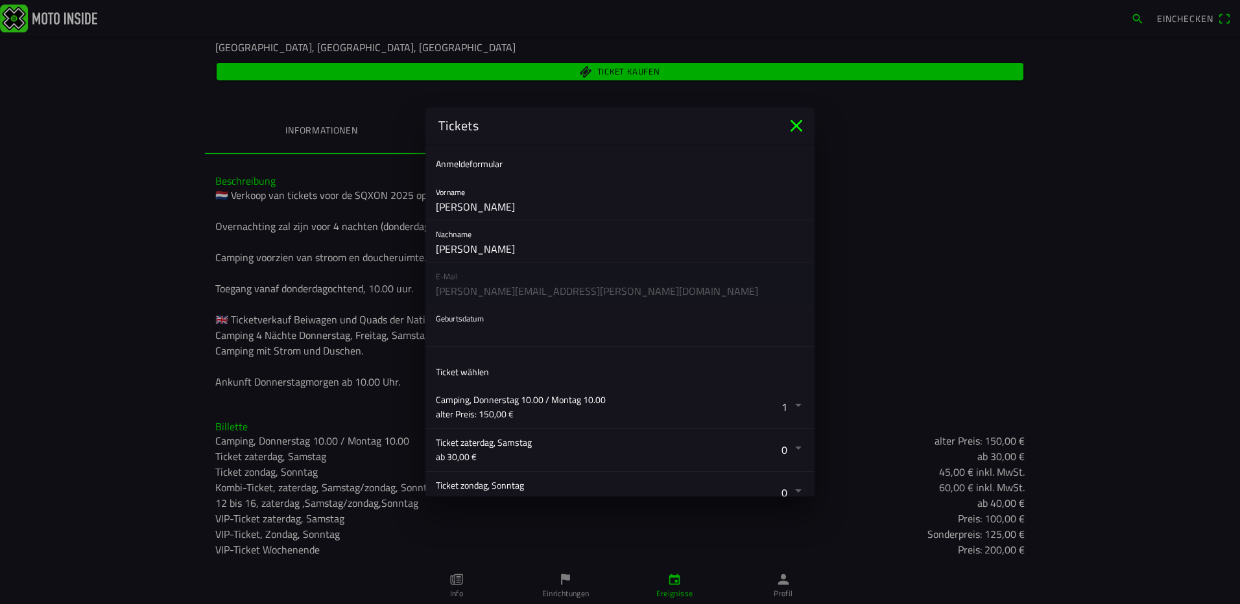
click at [462, 217] on ion-backdrop at bounding box center [620, 302] width 1240 height 604
click at [473, 209] on input "Sonja" at bounding box center [620, 207] width 368 height 26
click at [458, 202] on input "Sonja" at bounding box center [620, 207] width 368 height 26
drag, startPoint x: 473, startPoint y: 205, endPoint x: 422, endPoint y: 209, distance: 50.8
click at [422, 209] on ion-modal "Tickets Anmeldeformular Vorname Sonja Nachname Hangleiter E-Mail hangleiter.son…" at bounding box center [620, 302] width 1240 height 604
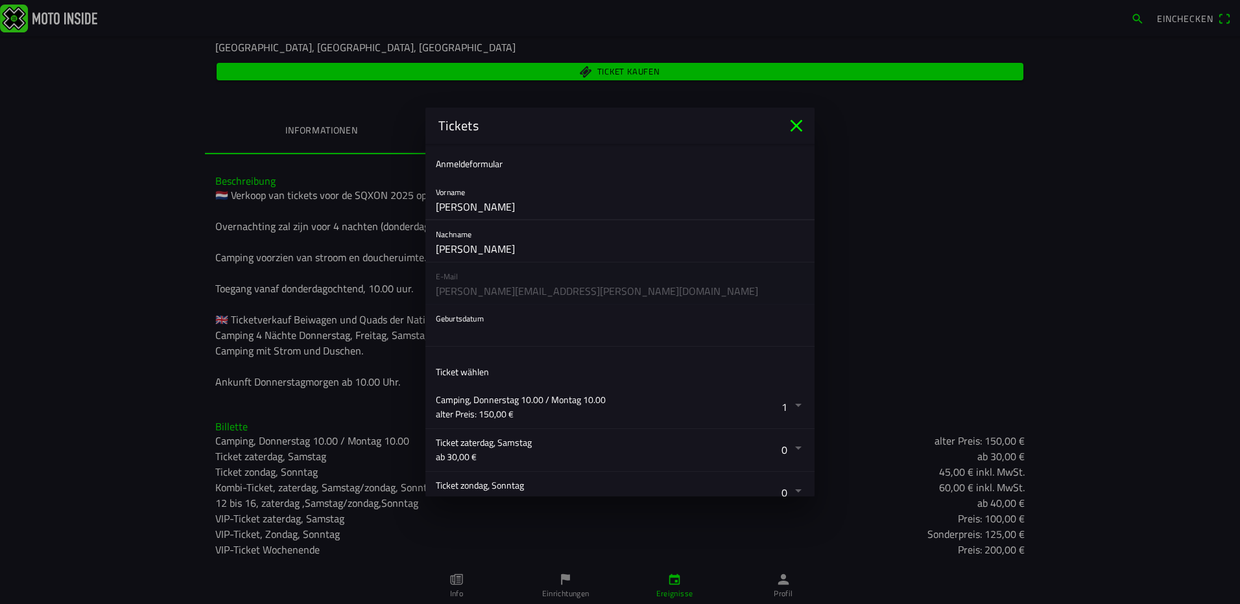
type input "[PERSON_NAME]"
type input "Bazle"
click at [465, 340] on button "button" at bounding box center [625, 325] width 379 height 41
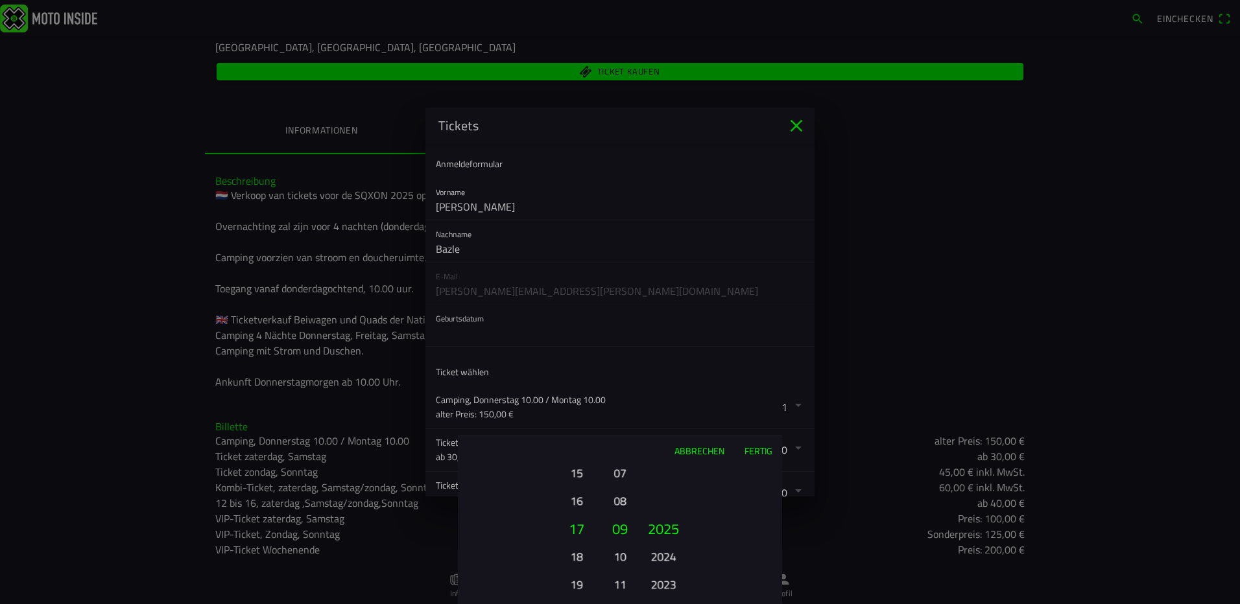
drag, startPoint x: 574, startPoint y: 584, endPoint x: 582, endPoint y: 584, distance: 7.8
click at [575, 584] on button "19" at bounding box center [576, 584] width 36 height 23
drag, startPoint x: 623, startPoint y: 484, endPoint x: 624, endPoint y: 557, distance: 72.6
click at [624, 557] on button "07" at bounding box center [620, 548] width 18 height 23
click at [620, 517] on button "05" at bounding box center [620, 520] width 22 height 28
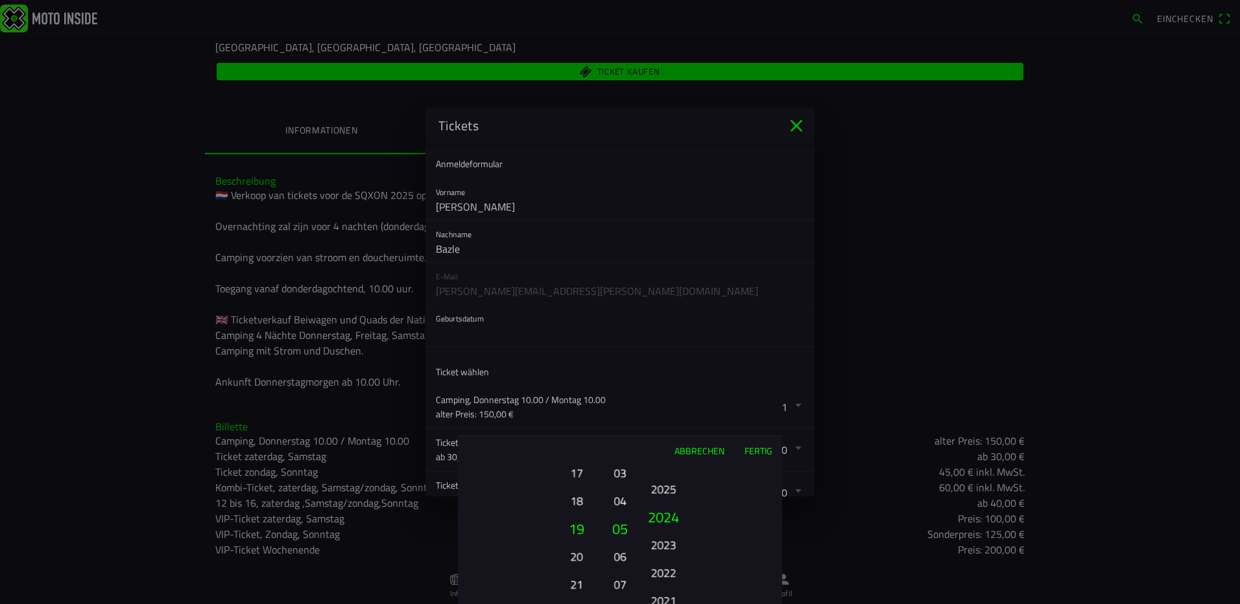
drag, startPoint x: 667, startPoint y: 576, endPoint x: 679, endPoint y: 478, distance: 98.7
click at [679, 534] on button "2023" at bounding box center [663, 545] width 36 height 23
drag, startPoint x: 683, startPoint y: 521, endPoint x: 681, endPoint y: 528, distance: 7.4
click at [684, 516] on button "2020" at bounding box center [663, 524] width 44 height 28
drag, startPoint x: 672, startPoint y: 565, endPoint x: 669, endPoint y: 572, distance: 7.6
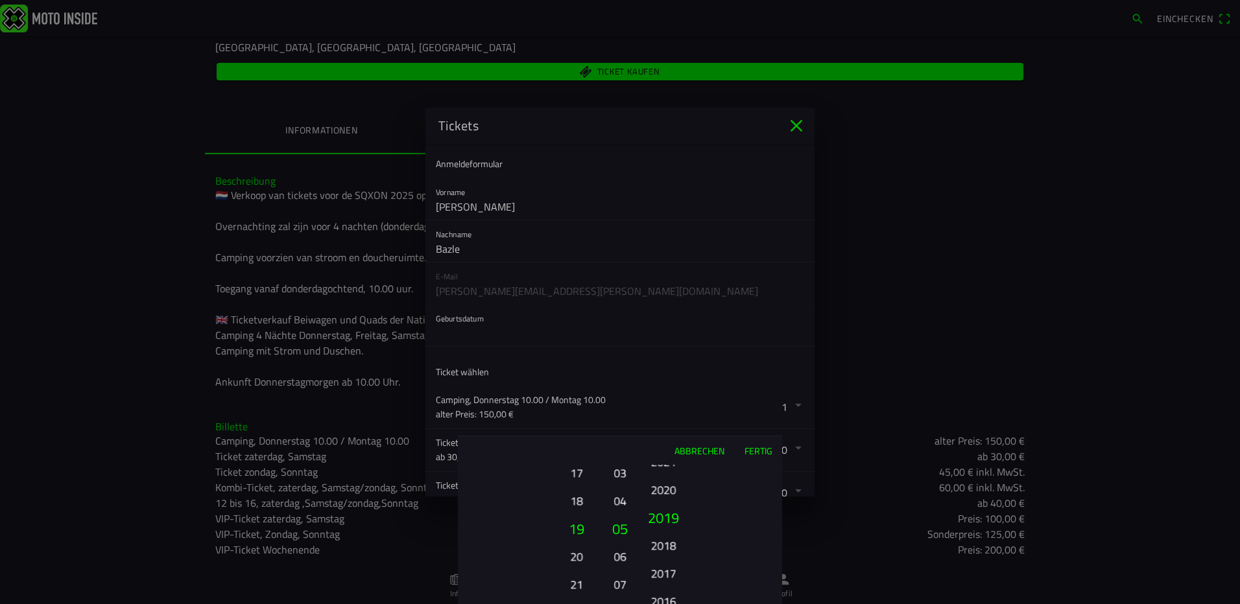
click at [675, 562] on button "2017" at bounding box center [663, 573] width 36 height 23
drag, startPoint x: 673, startPoint y: 552, endPoint x: 667, endPoint y: 574, distance: 23.0
click at [674, 547] on button "2015" at bounding box center [663, 549] width 36 height 23
drag, startPoint x: 667, startPoint y: 576, endPoint x: 659, endPoint y: 440, distance: 135.7
click at [659, 439] on div "Abbrechen Fertig 01 02 03 04 05 06 07 08 09 10 11 12 13 14 15 16 17 18 19 20 21…" at bounding box center [620, 520] width 324 height 169
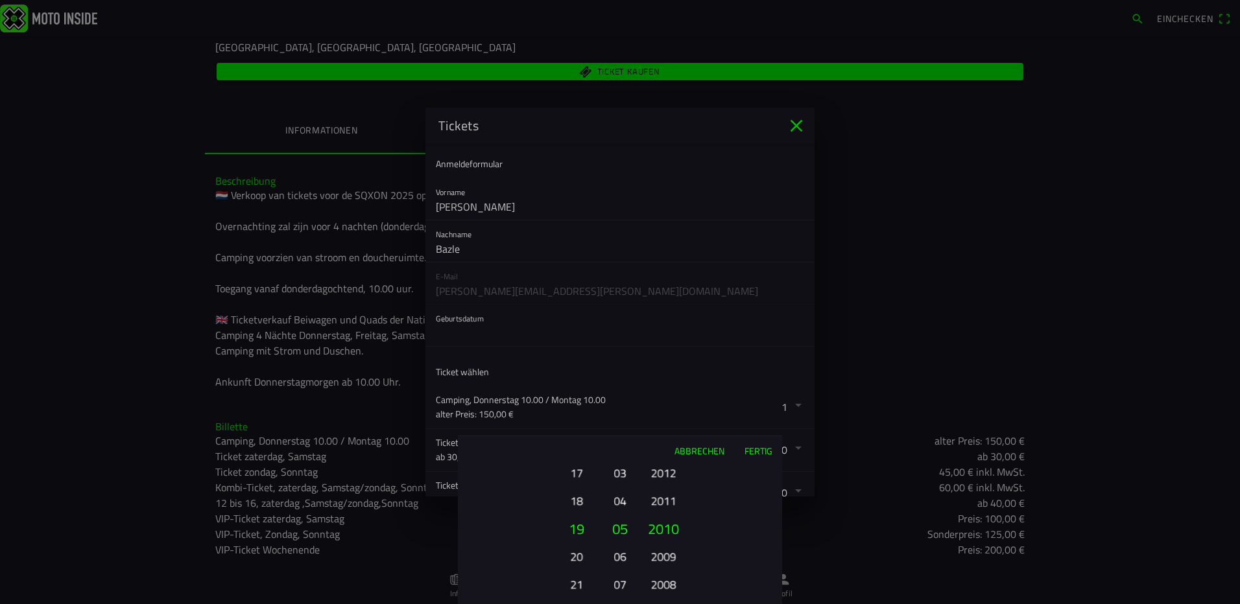
drag, startPoint x: 666, startPoint y: 587, endPoint x: 672, endPoint y: 527, distance: 59.9
click at [674, 573] on button "2008" at bounding box center [663, 584] width 36 height 23
drag, startPoint x: 678, startPoint y: 563, endPoint x: 688, endPoint y: 505, distance: 58.6
click at [688, 506] on ion-picker-column "2025 2024 2023 2022 2021 2020 2019 2018 2017 2016 2015 2014 2013 2012 2011 2010…" at bounding box center [709, 534] width 146 height 139
drag, startPoint x: 676, startPoint y: 549, endPoint x: 680, endPoint y: 526, distance: 23.0
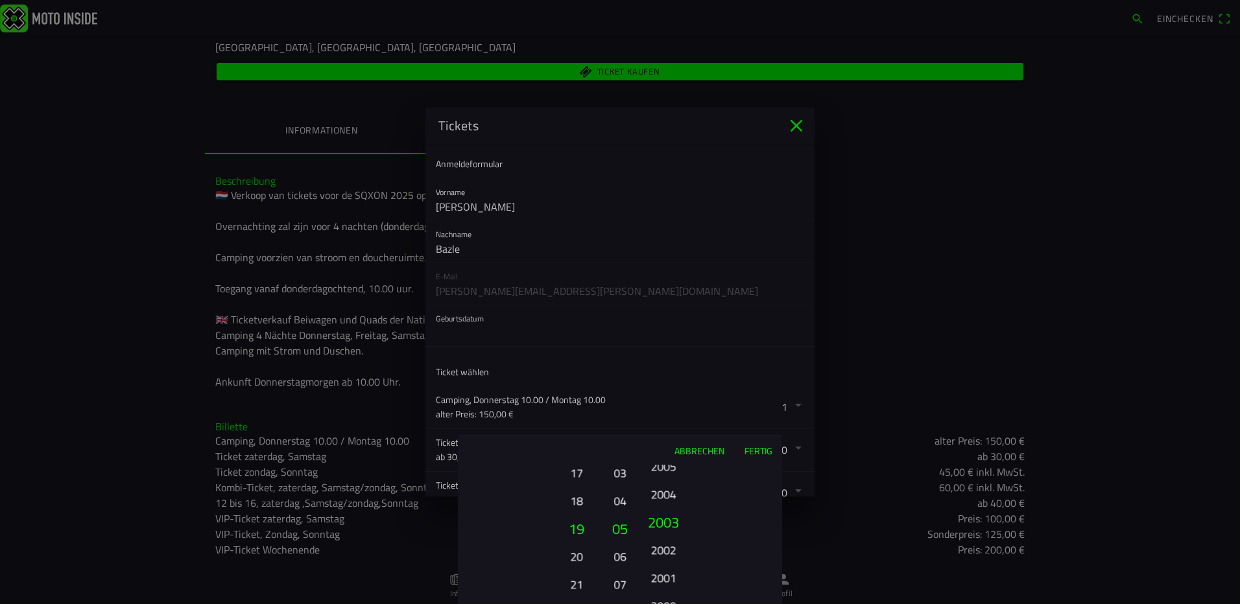
click at [683, 504] on ion-picker-column "2025 2024 2023 2022 2021 2020 2019 2018 2017 2016 2015 2014 2013 2012 2011 2010…" at bounding box center [709, 534] width 146 height 139
drag, startPoint x: 672, startPoint y: 572, endPoint x: 696, endPoint y: 502, distance: 74.6
click at [696, 504] on ion-picker-column "2025 2024 2023 2022 2021 2020 2019 2018 2017 2016 2015 2014 2013 2012 2011 2010…" at bounding box center [709, 534] width 146 height 139
drag, startPoint x: 672, startPoint y: 545, endPoint x: 679, endPoint y: 528, distance: 18.9
click at [680, 510] on ion-picker-column "2025 2024 2023 2022 2021 2020 2019 2018 2017 2016 2015 2014 2013 2012 2011 2010…" at bounding box center [709, 534] width 146 height 139
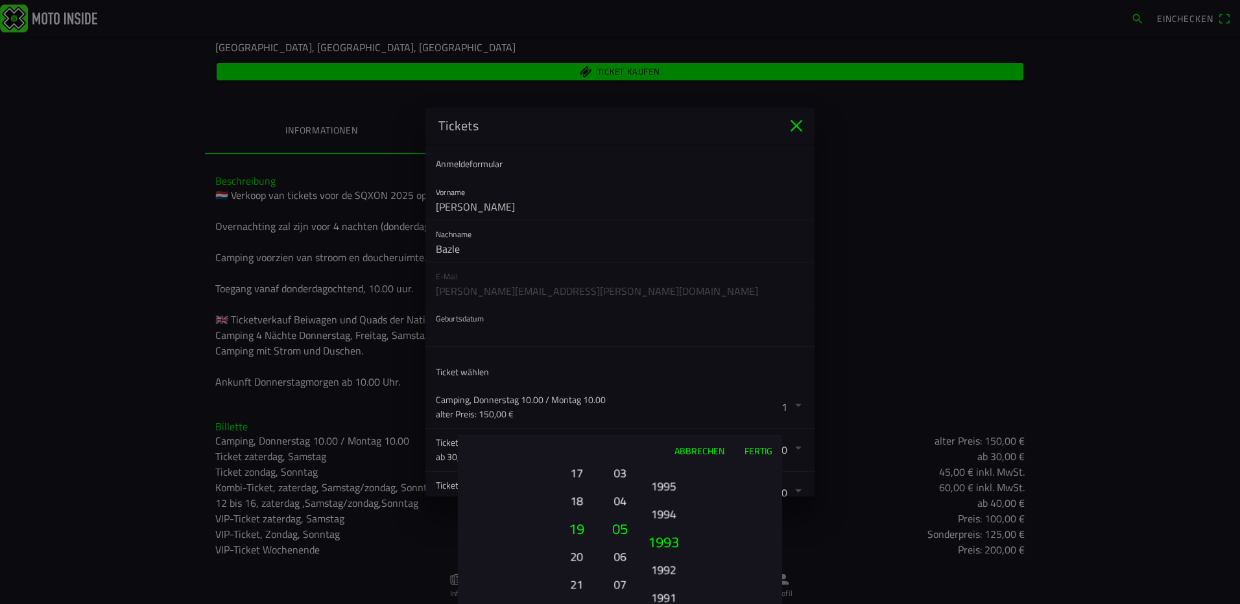
drag, startPoint x: 683, startPoint y: 530, endPoint x: 677, endPoint y: 543, distance: 14.2
click at [683, 517] on ion-picker-column "2025 2024 2023 2022 2021 2020 2019 2018 2017 2016 2015 2014 2013 2012 2011 2010…" at bounding box center [709, 534] width 146 height 139
drag, startPoint x: 667, startPoint y: 591, endPoint x: 677, endPoint y: 438, distance: 152.7
click at [677, 438] on div "Abbrechen Fertig 01 02 03 04 05 06 07 08 09 10 11 12 13 14 15 16 17 18 19 20 21…" at bounding box center [620, 520] width 324 height 169
drag, startPoint x: 669, startPoint y: 549, endPoint x: 667, endPoint y: 499, distance: 50.6
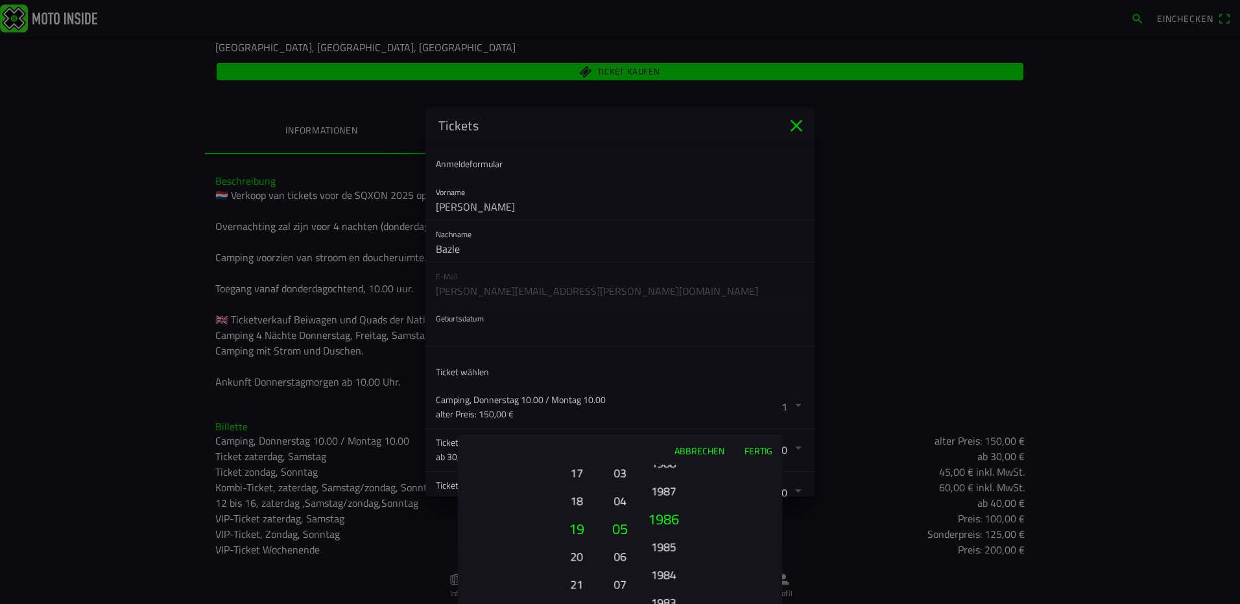
click at [668, 536] on button "1985" at bounding box center [663, 547] width 36 height 23
drag, startPoint x: 665, startPoint y: 592, endPoint x: 681, endPoint y: 524, distance: 70.1
click at [681, 524] on button "1981" at bounding box center [663, 520] width 44 height 28
drag, startPoint x: 674, startPoint y: 582, endPoint x: 683, endPoint y: 453, distance: 128.7
click at [684, 449] on div "Abbrechen Fertig 01 02 03 04 05 06 07 08 09 10 11 12 13 14 15 16 17 18 19 20 21…" at bounding box center [620, 520] width 324 height 169
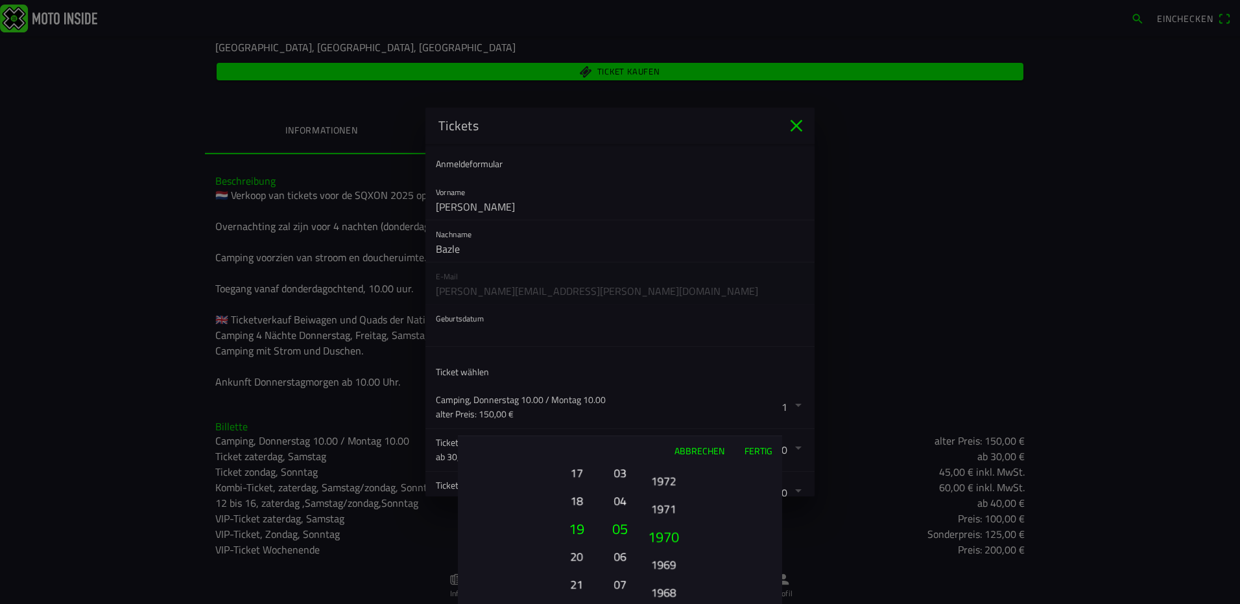
drag, startPoint x: 668, startPoint y: 587, endPoint x: 683, endPoint y: 508, distance: 79.9
click at [683, 508] on ion-picker-column "2025 2024 2023 2022 2021 2020 2019 2018 2017 2016 2015 2014 2013 2012 2011 2010…" at bounding box center [709, 534] width 146 height 139
click at [663, 502] on button "1970" at bounding box center [663, 501] width 36 height 23
click at [757, 449] on button "Fertig" at bounding box center [758, 450] width 48 height 29
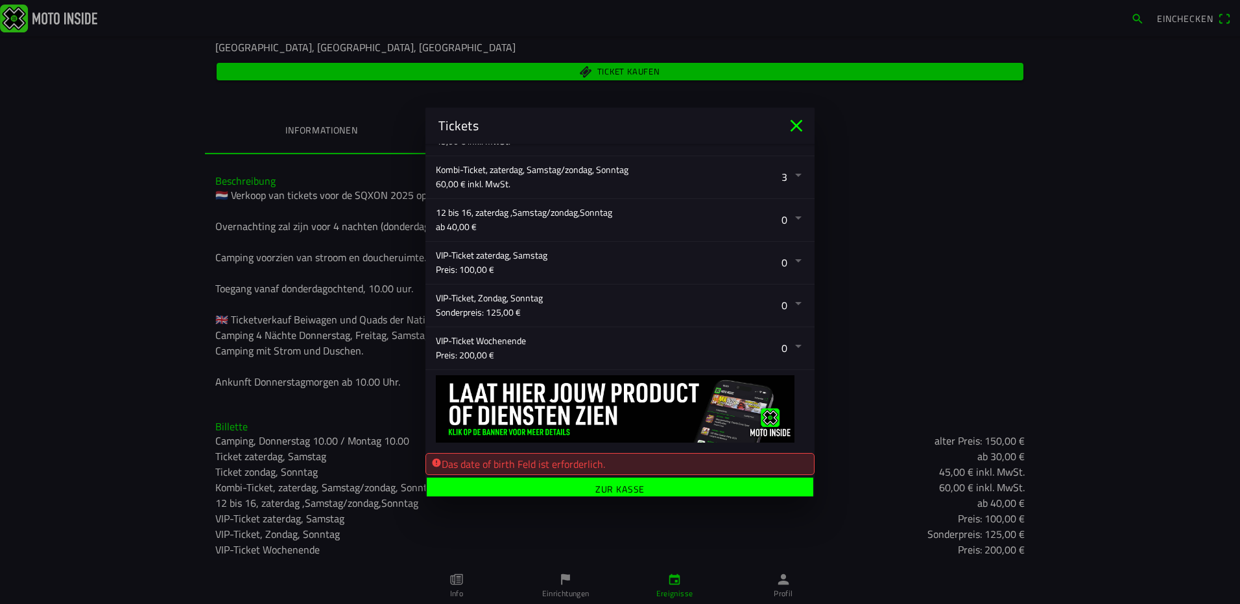
scroll to position [369, 0]
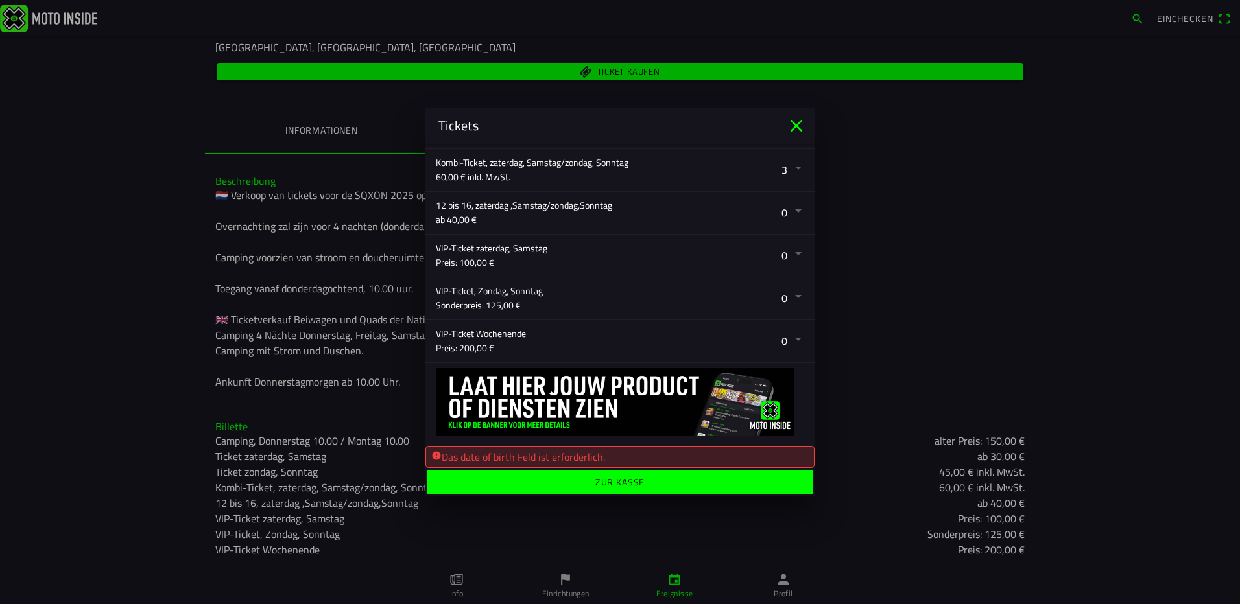
click at [596, 484] on ion-label "Zur Kasse" at bounding box center [620, 482] width 50 height 9
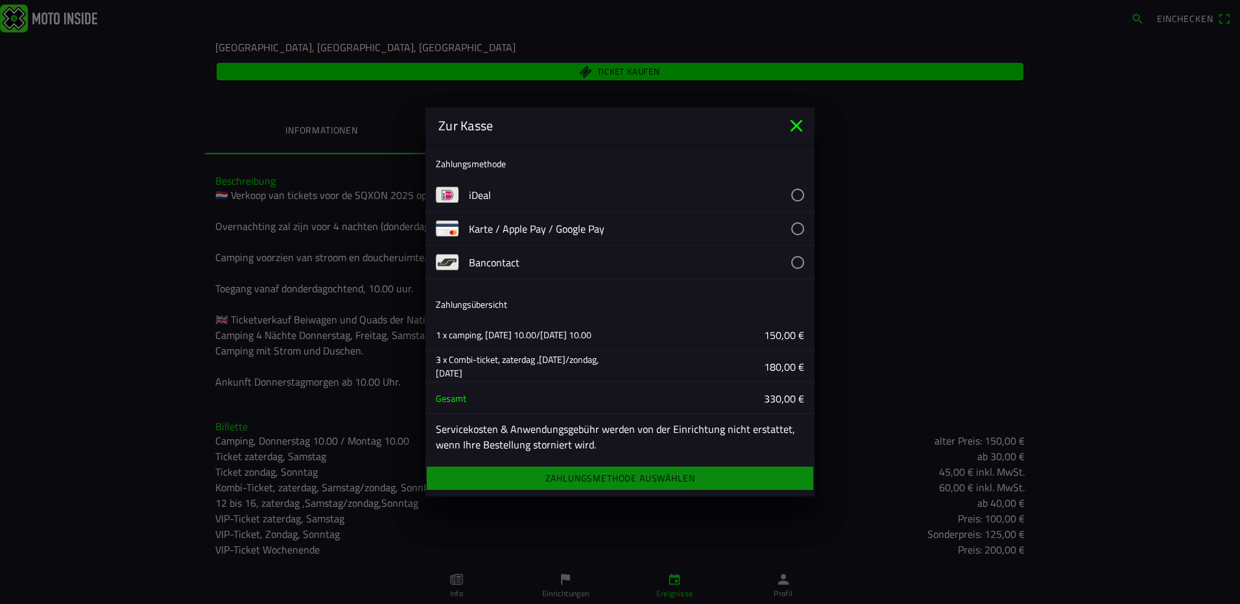
scroll to position [5, 0]
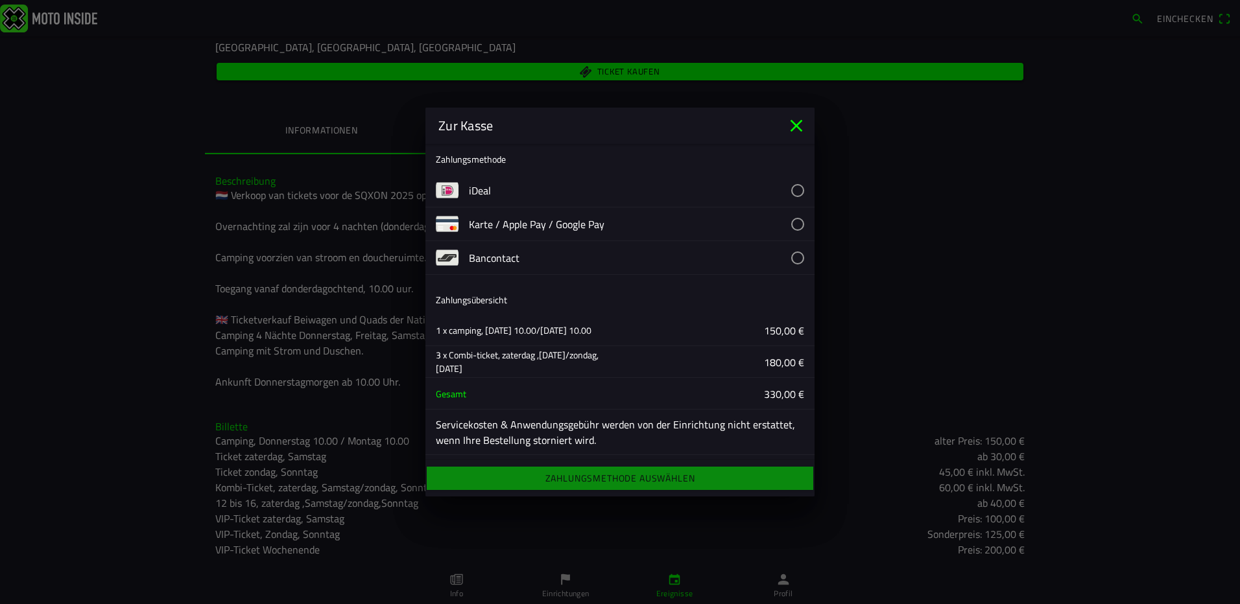
click at [493, 224] on button "button" at bounding box center [642, 223] width 346 height 33
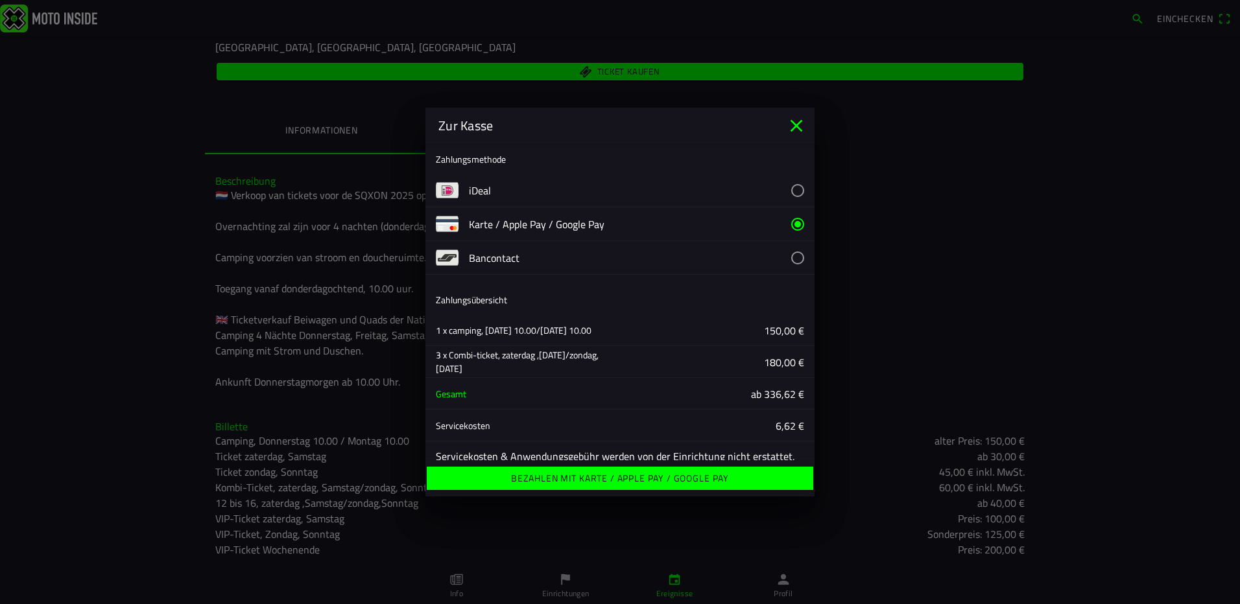
click at [565, 477] on ion-label "Bezahlen mit Karte / Apple Pay / Google Pay" at bounding box center [620, 478] width 218 height 9
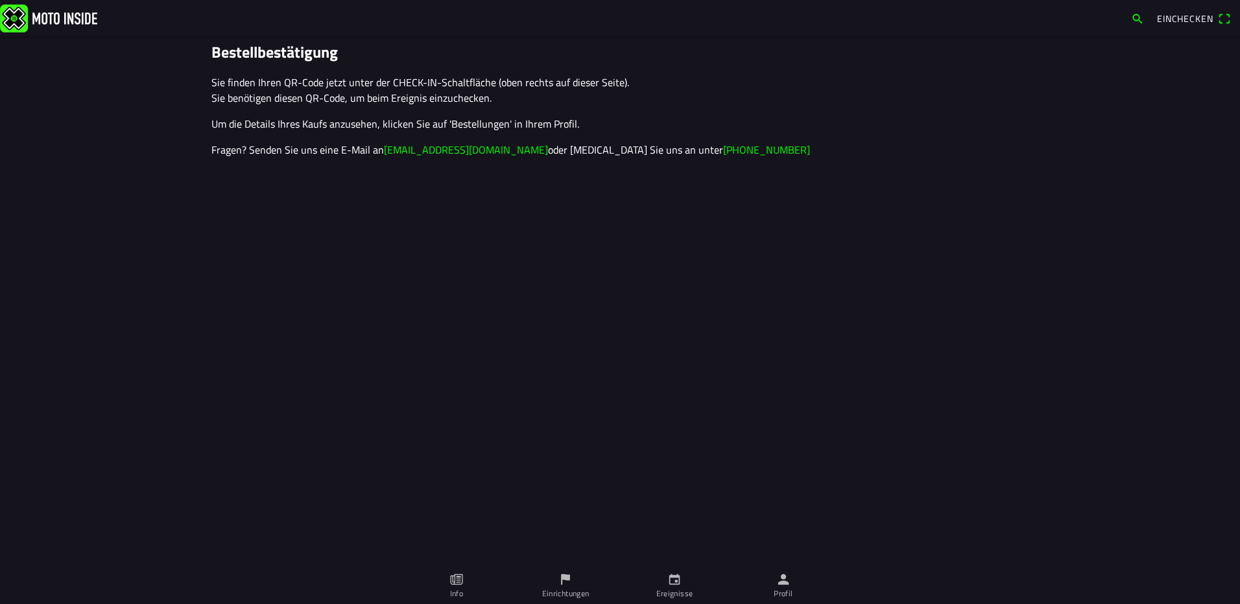
click at [1184, 19] on span "Einchecken" at bounding box center [1185, 19] width 56 height 14
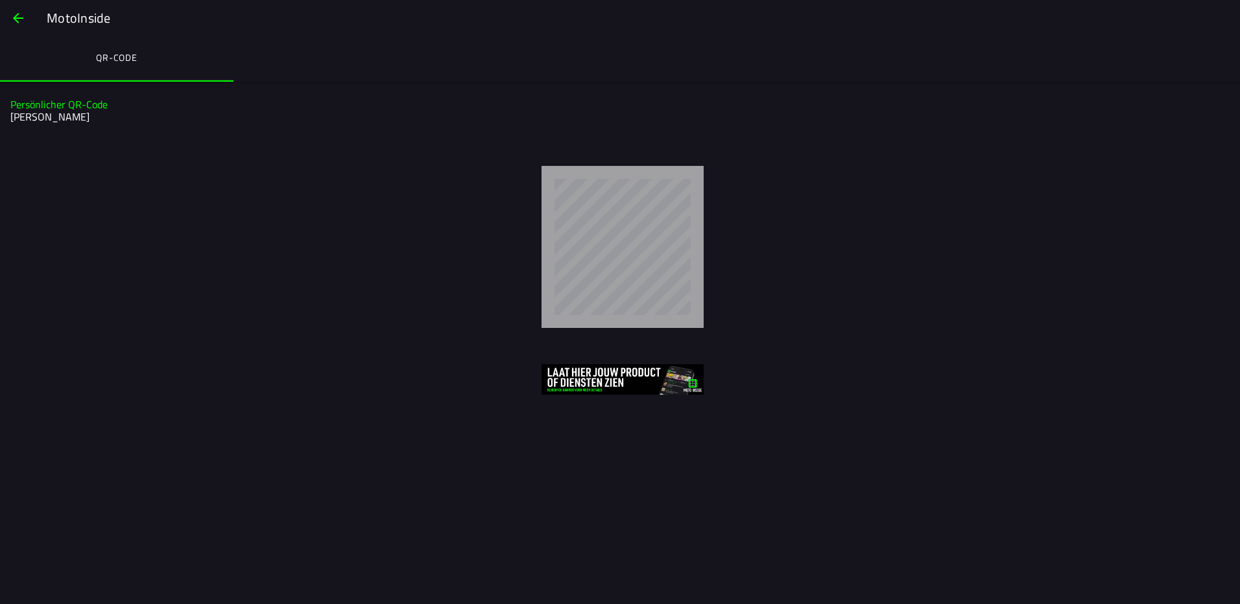
click at [16, 16] on span "button" at bounding box center [18, 18] width 16 height 31
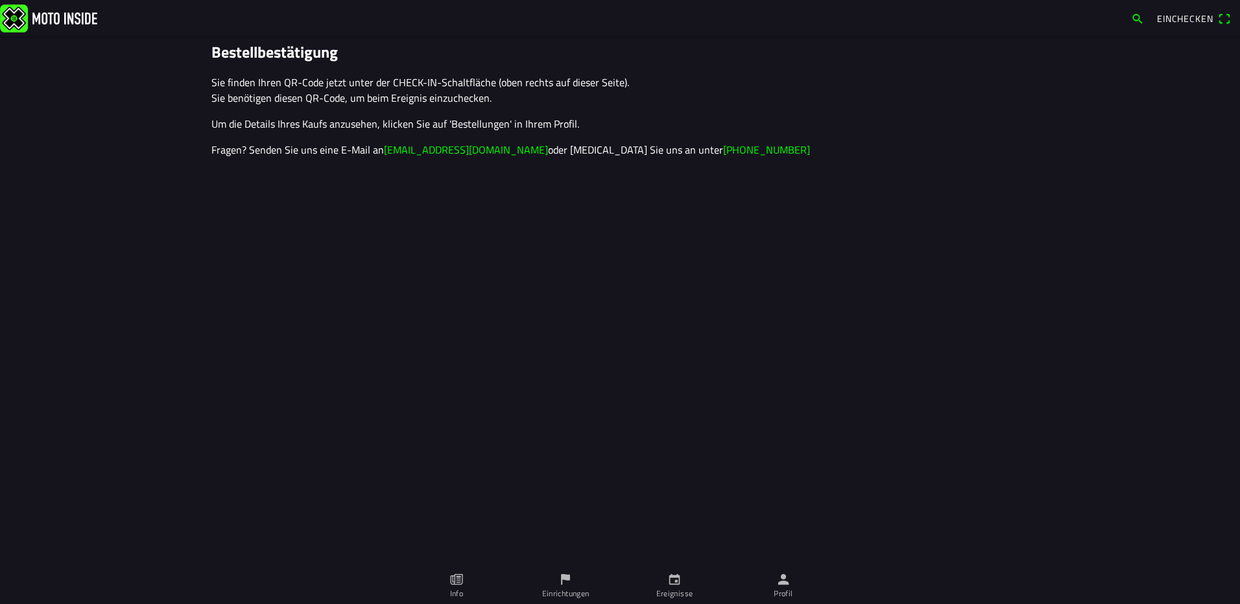
click at [781, 585] on icon "Person" at bounding box center [783, 579] width 14 height 14
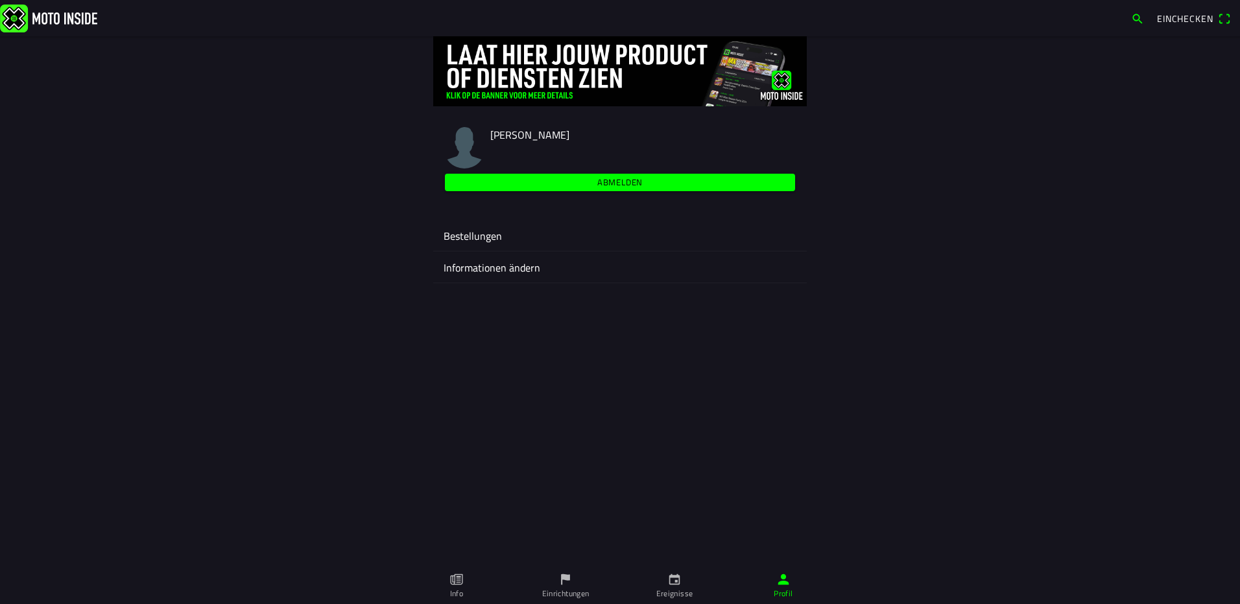
click at [468, 238] on ion-label "Bestellungen" at bounding box center [619, 236] width 353 height 16
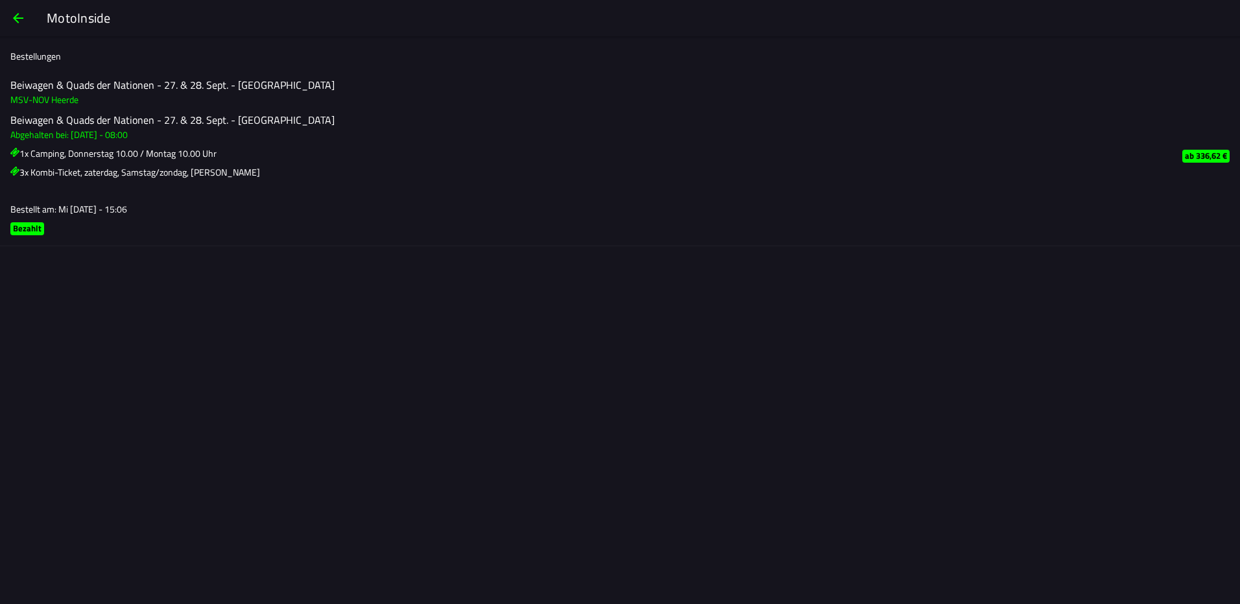
click at [15, 18] on span "button" at bounding box center [18, 18] width 16 height 31
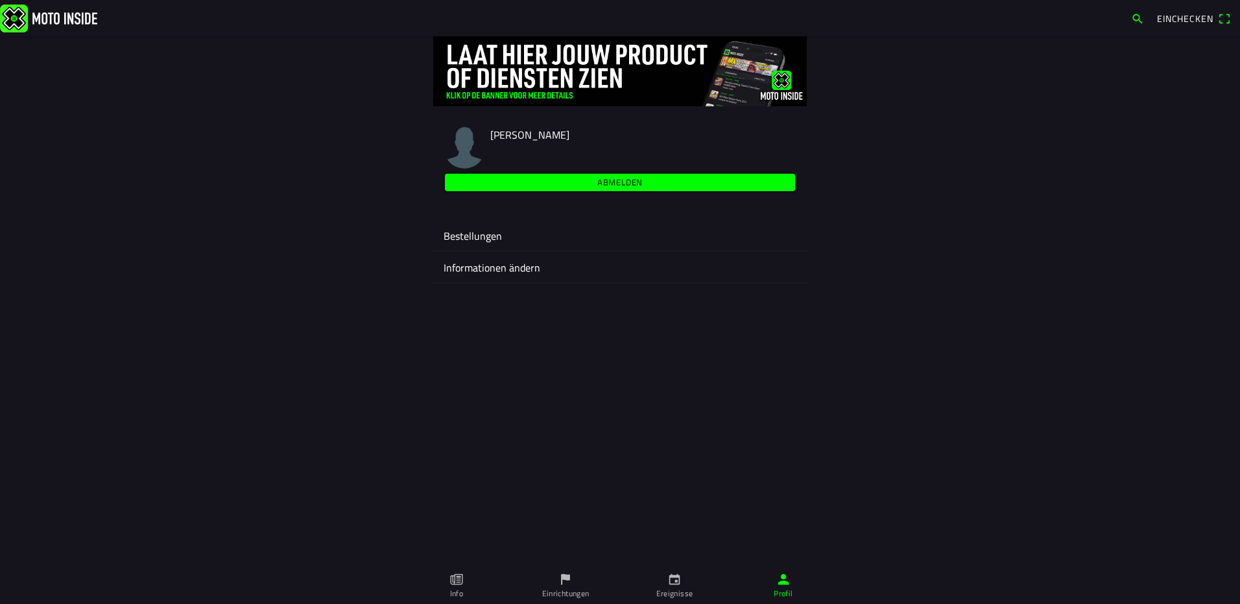
click at [518, 266] on ion-label "Informationen ändern" at bounding box center [619, 268] width 353 height 16
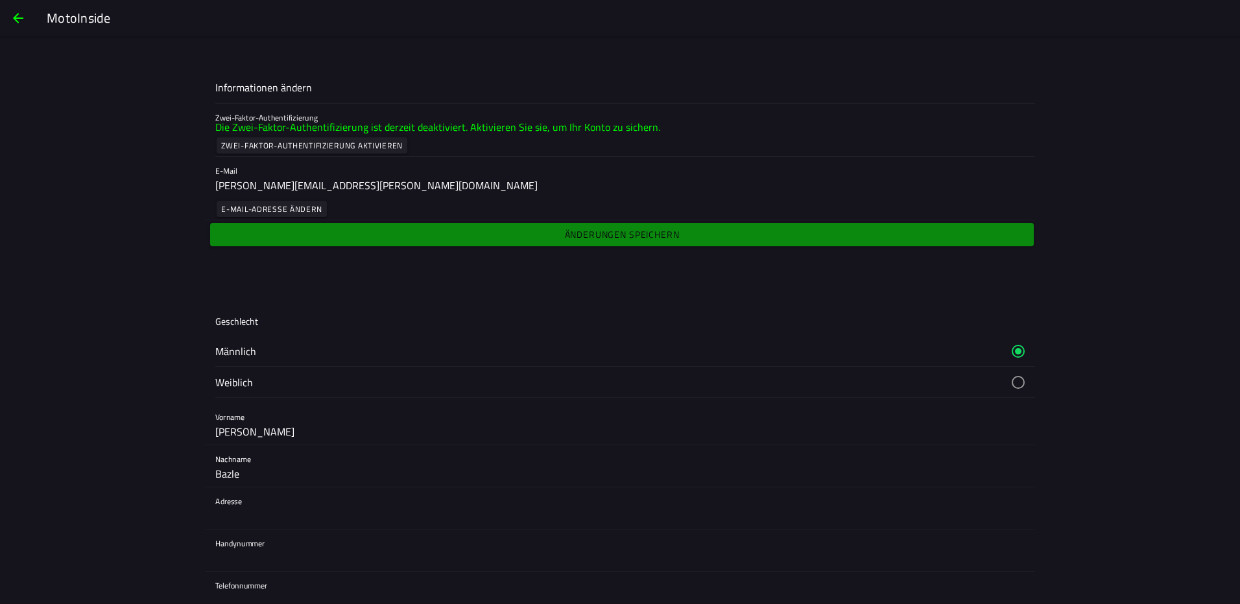
click at [14, 16] on span "button" at bounding box center [18, 18] width 16 height 31
